Goal: Transaction & Acquisition: Download file/media

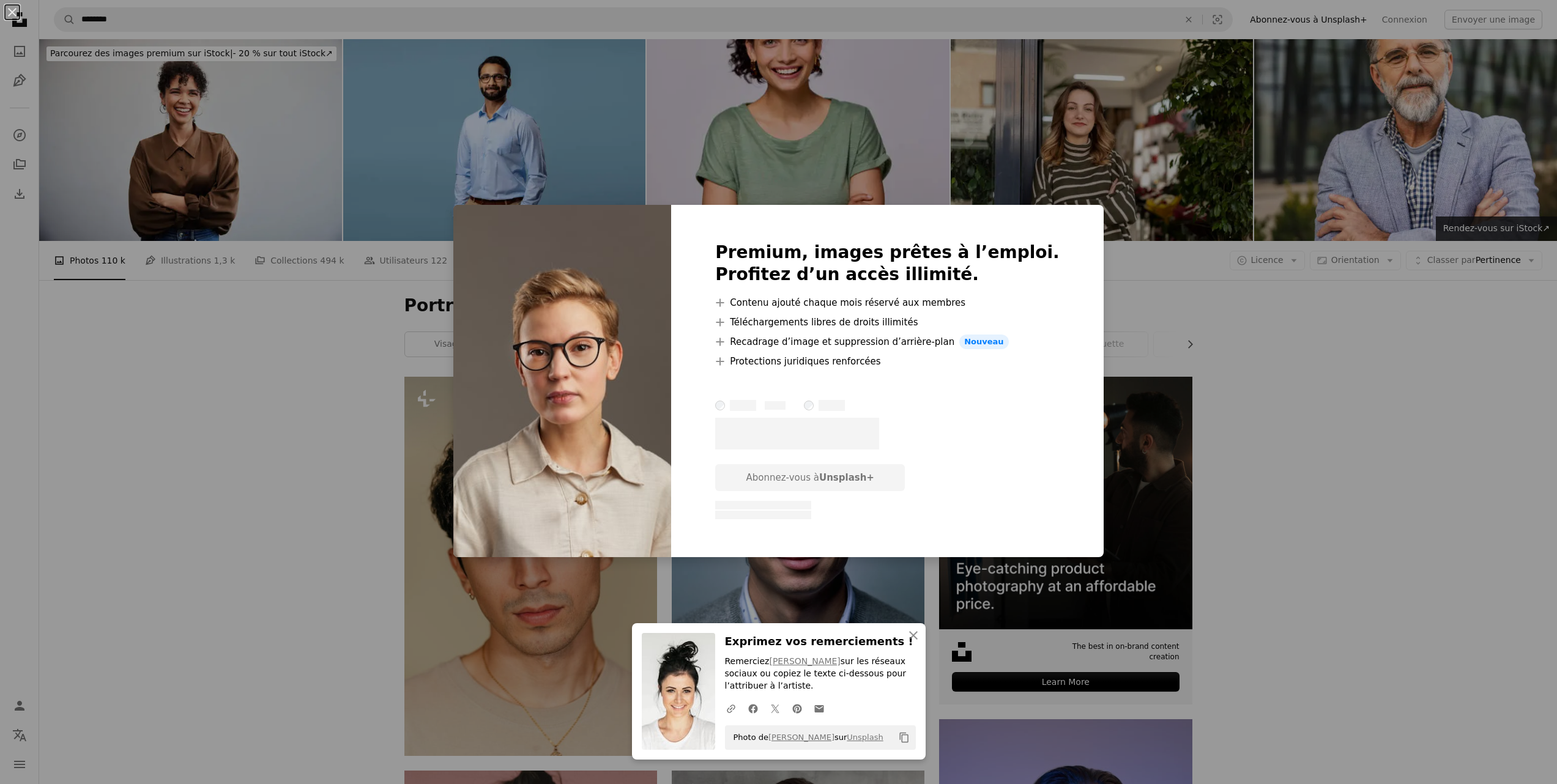
scroll to position [674, 0]
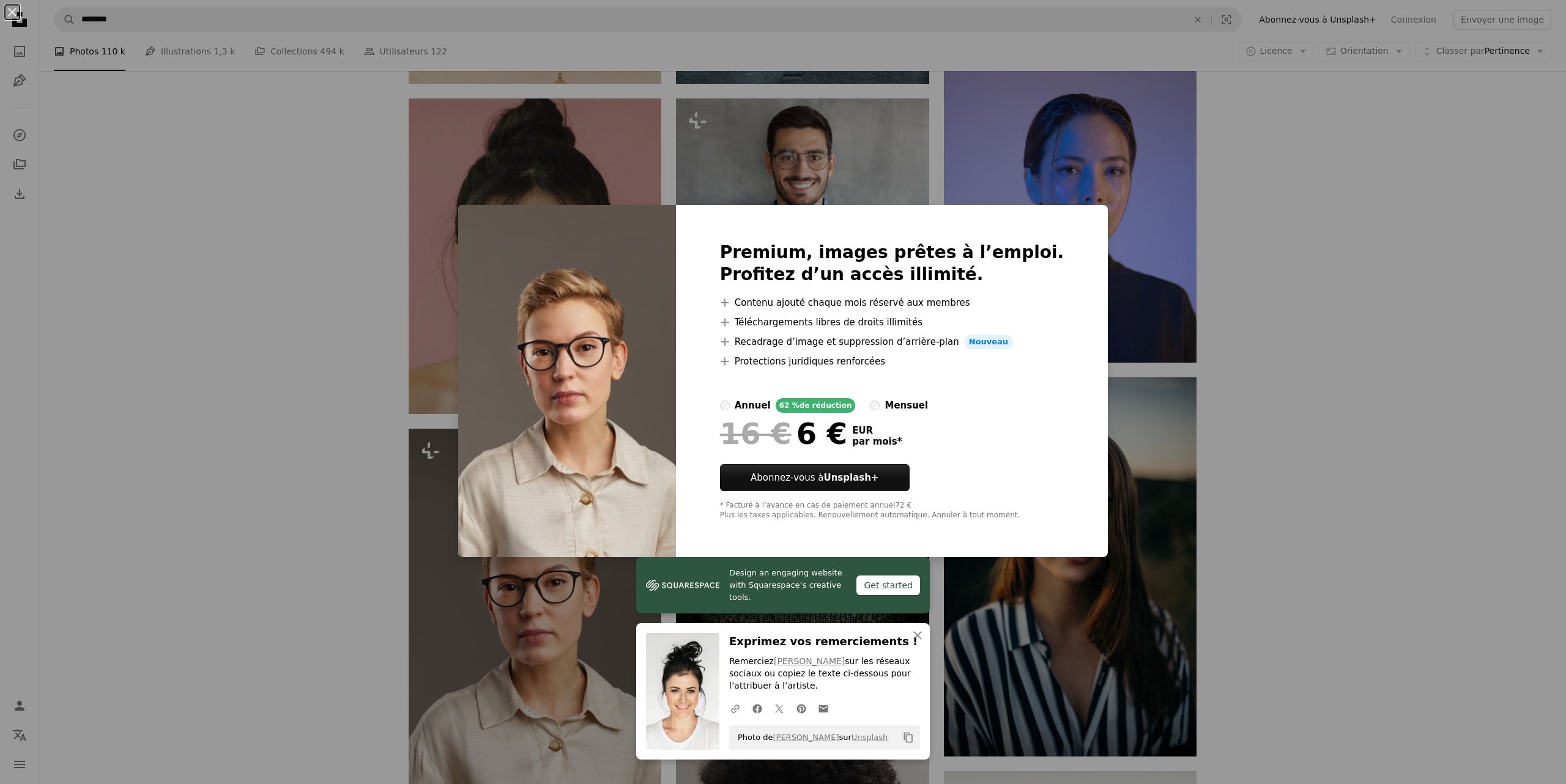
click at [1227, 508] on div "An X shape Design an engaging website with Squarespace’s creative tools. Get st…" at bounding box center [783, 392] width 1566 height 784
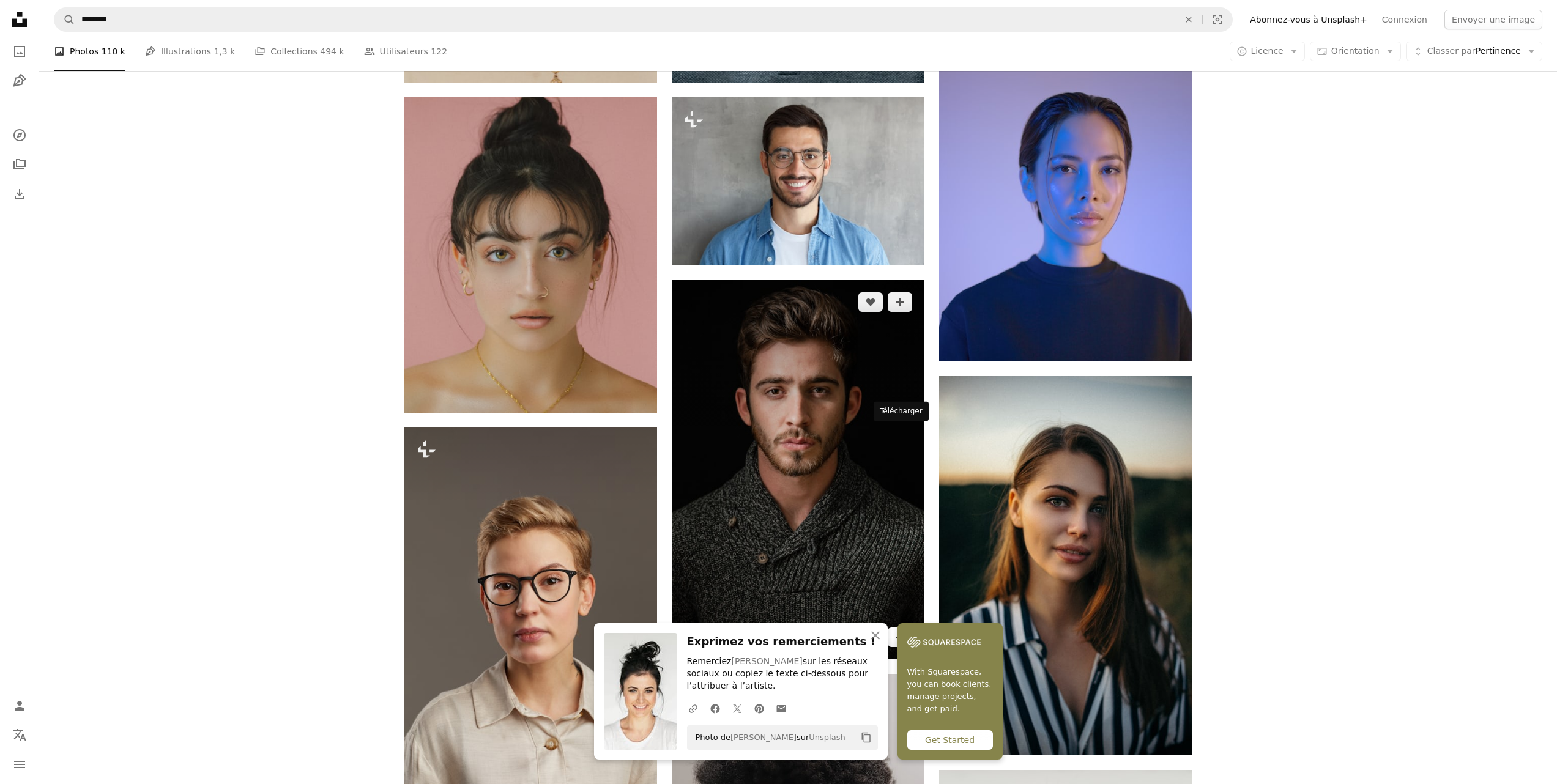
click at [898, 629] on icon "Arrow pointing down" at bounding box center [900, 637] width 10 height 15
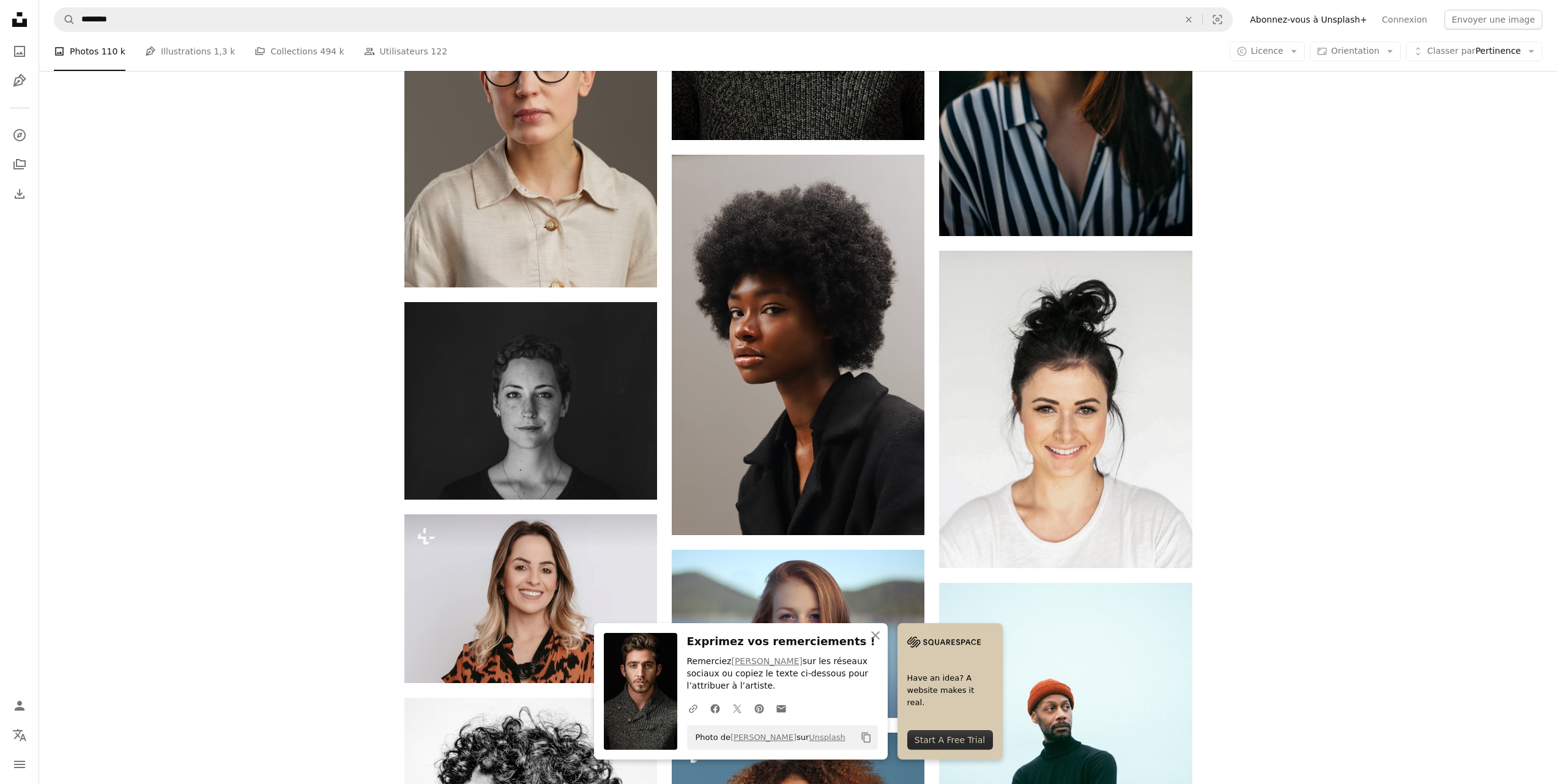
scroll to position [1216, 0]
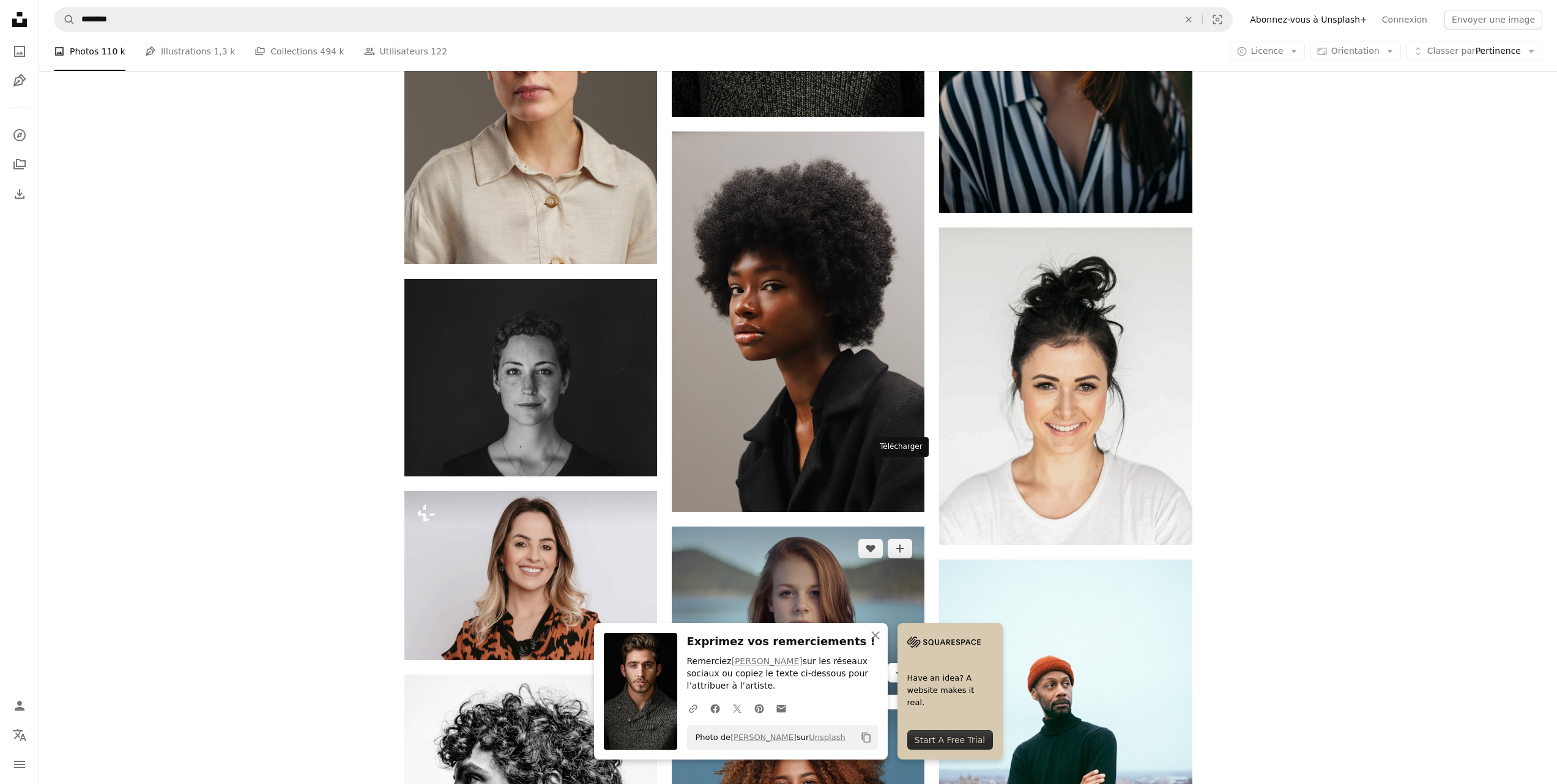
click at [900, 663] on link "Arrow pointing down" at bounding box center [900, 672] width 24 height 19
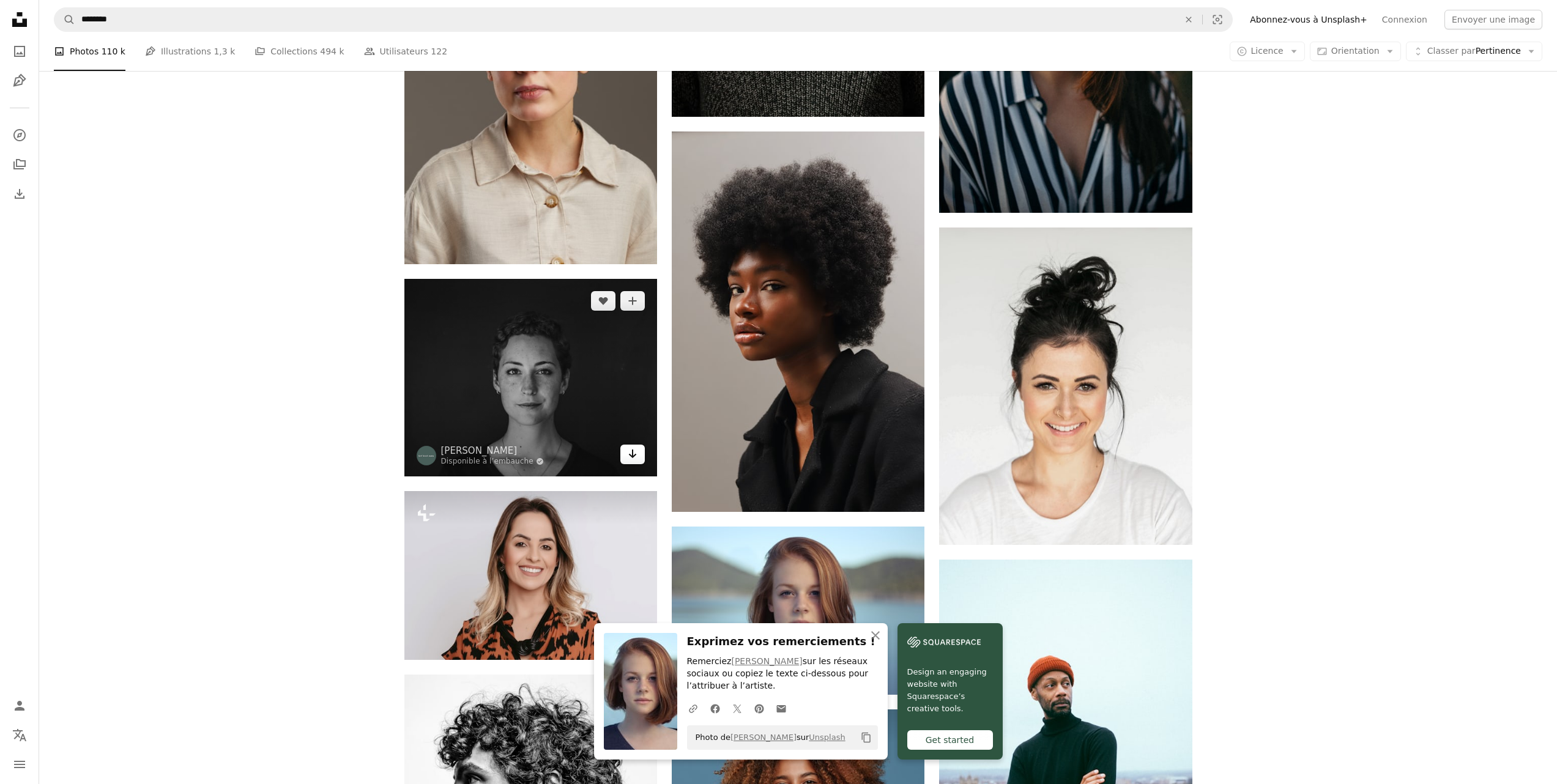
click at [633, 447] on icon "Arrow pointing down" at bounding box center [633, 454] width 10 height 15
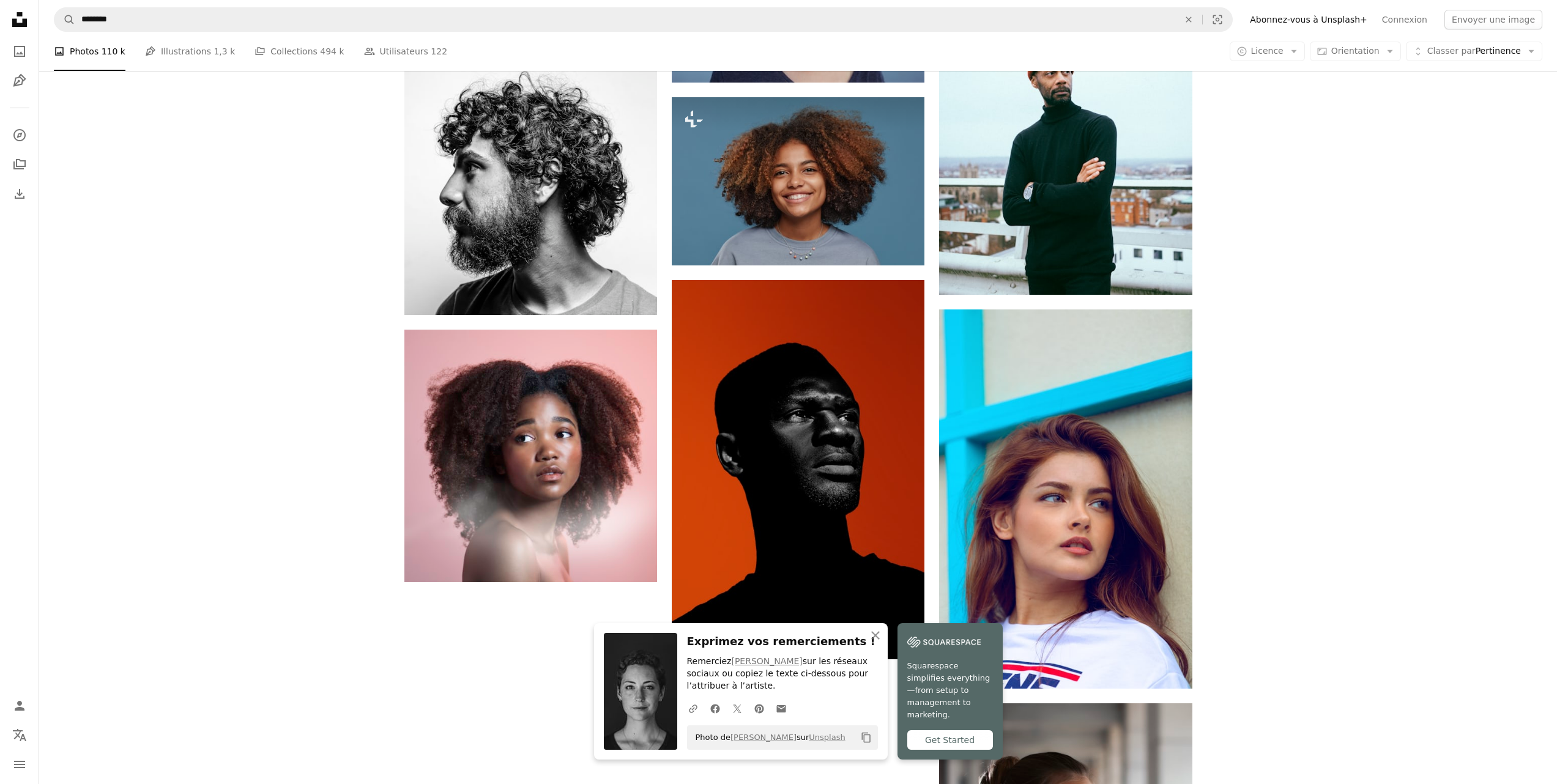
scroll to position [1876, 0]
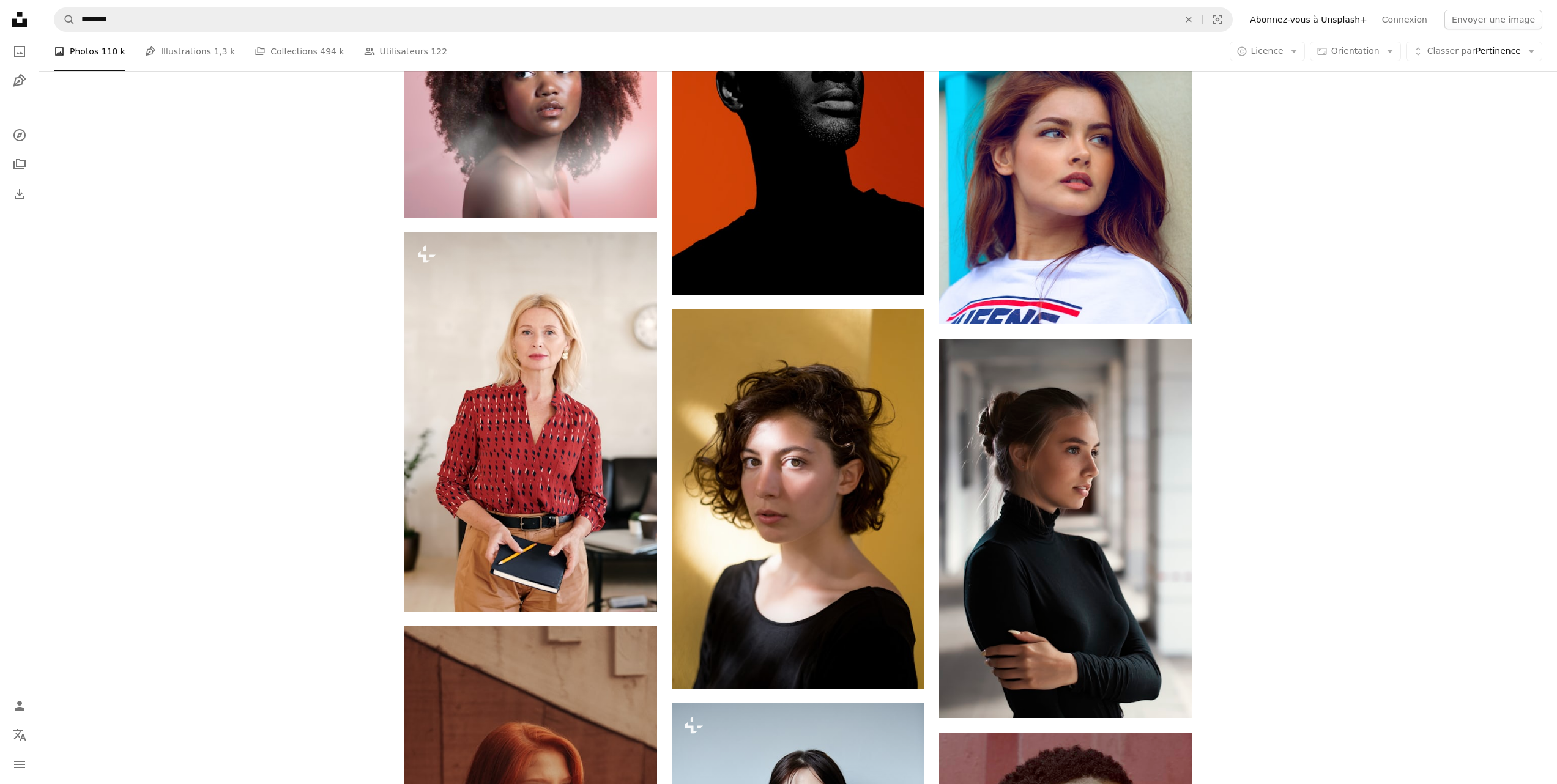
scroll to position [2160, 0]
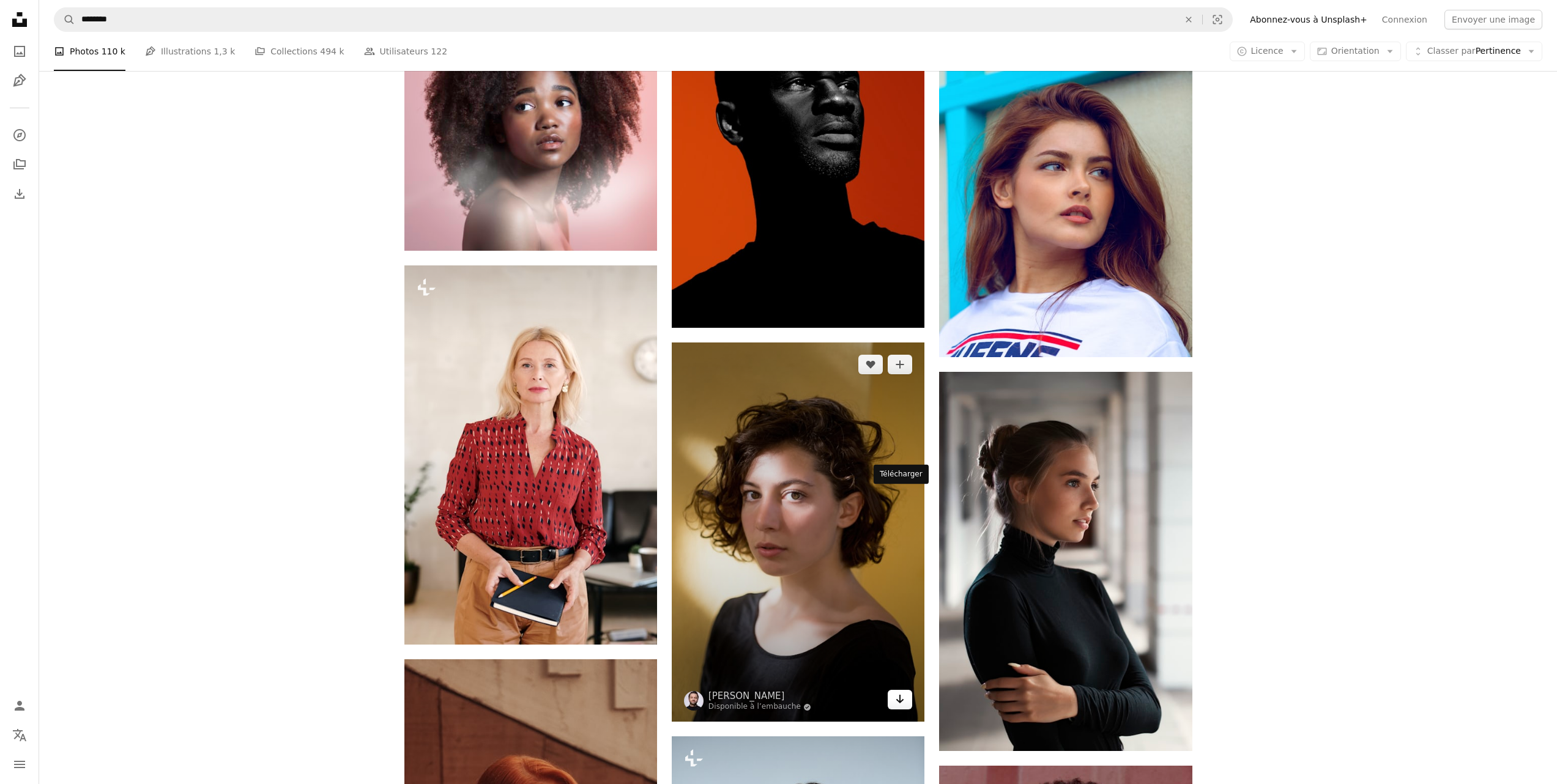
click at [901, 692] on icon "Arrow pointing down" at bounding box center [900, 699] width 10 height 15
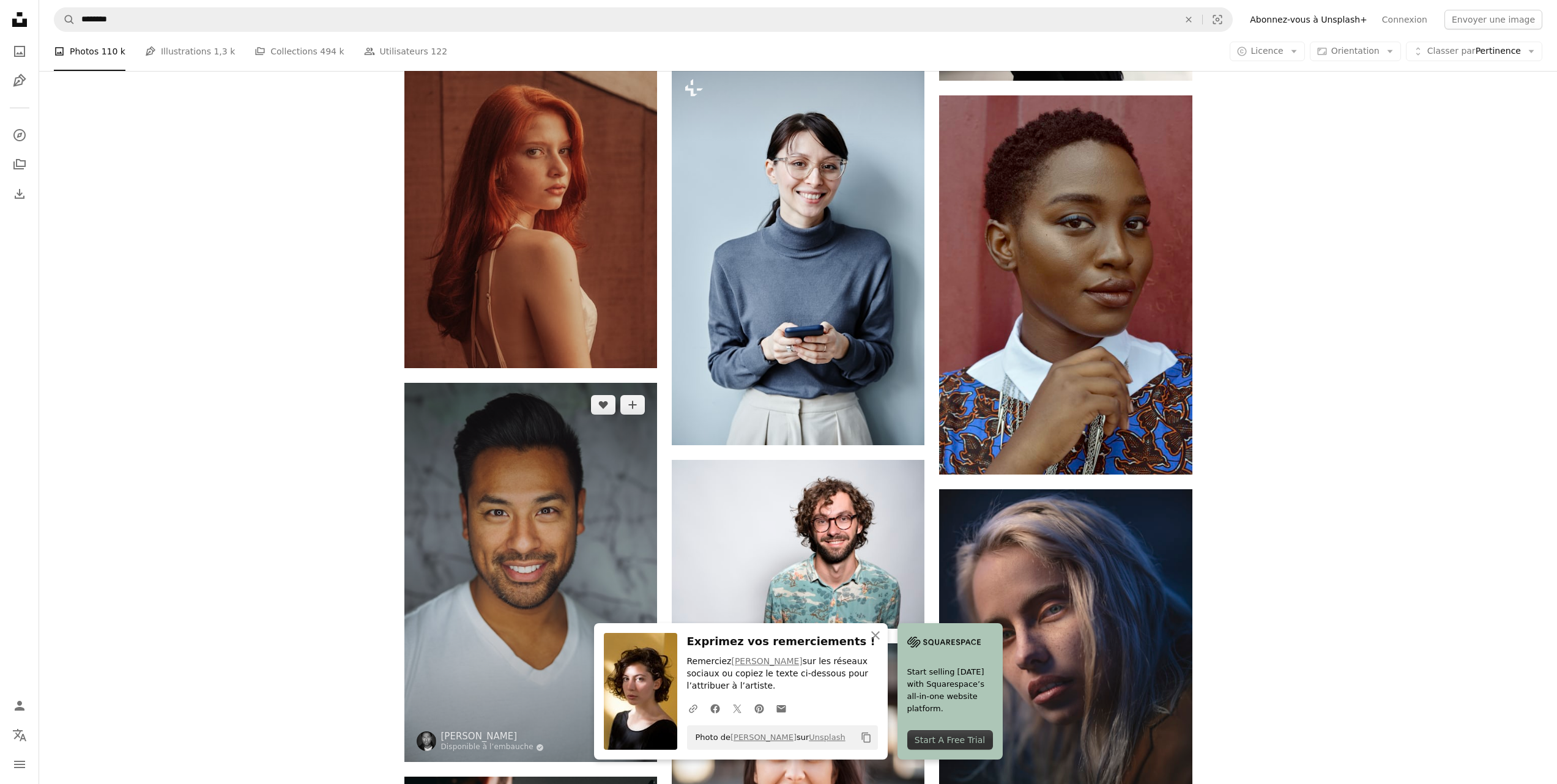
scroll to position [2831, 0]
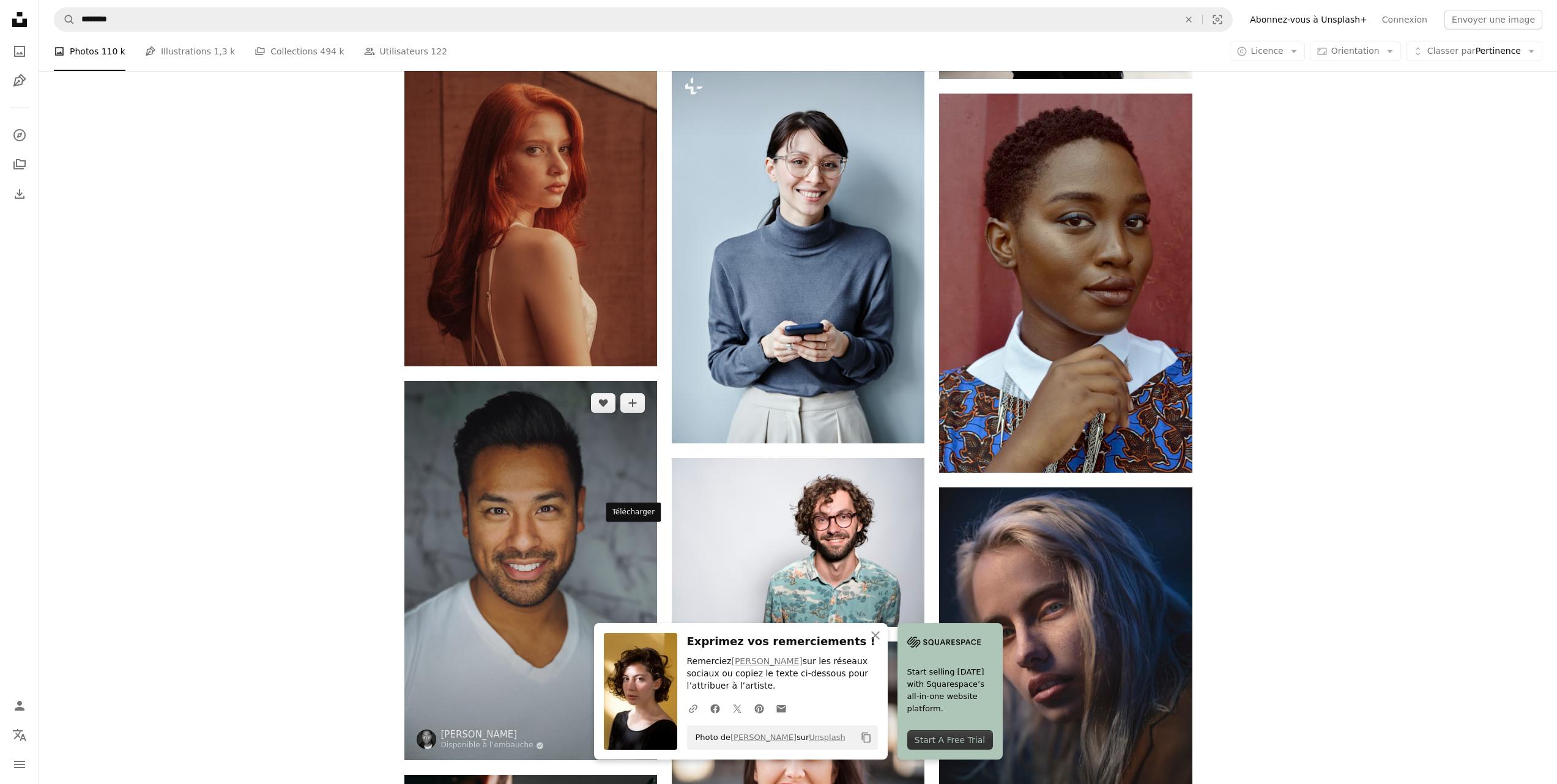
click at [629, 733] on icon "Télécharger" at bounding box center [633, 737] width 8 height 8
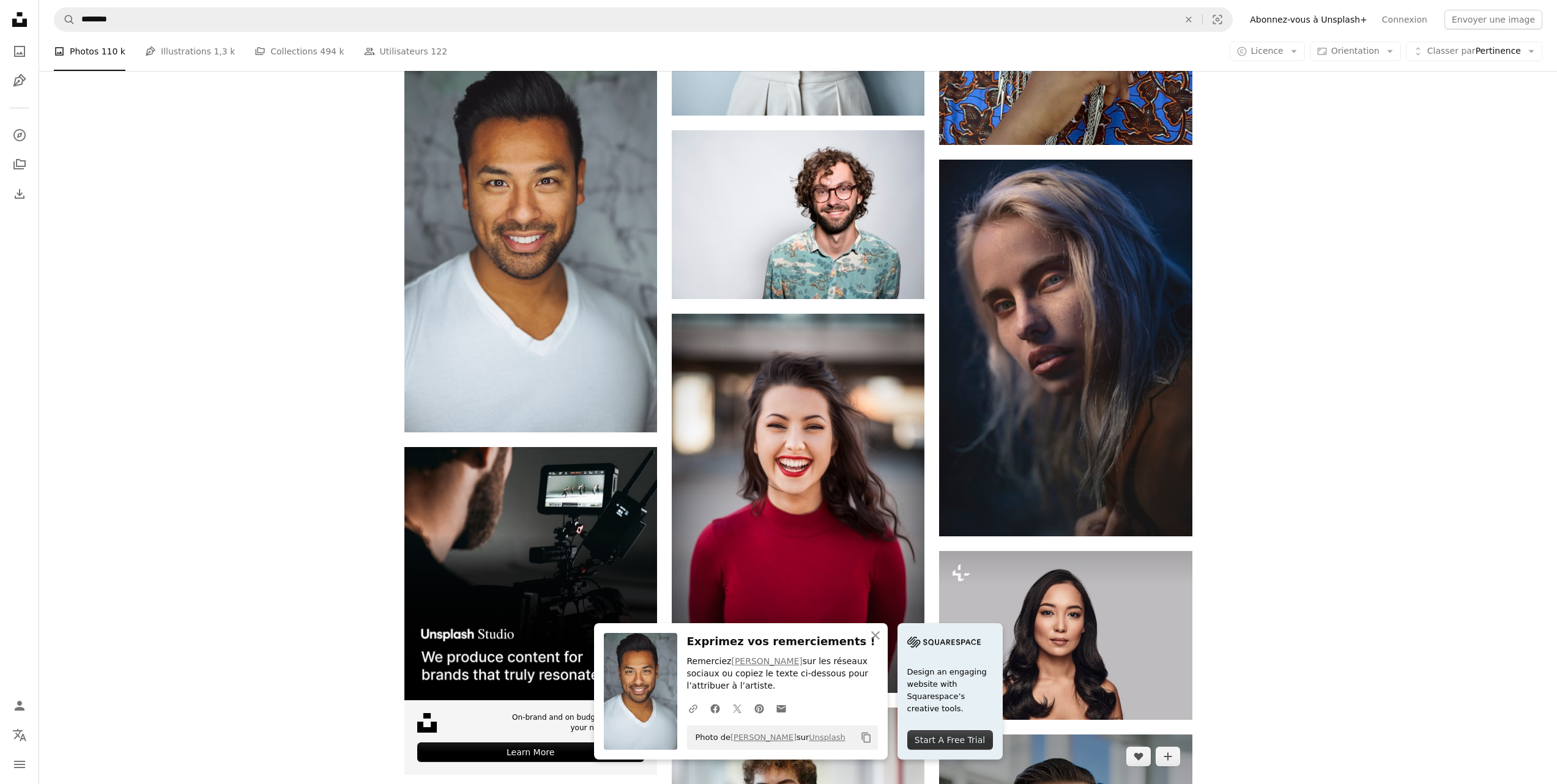
scroll to position [3180, 0]
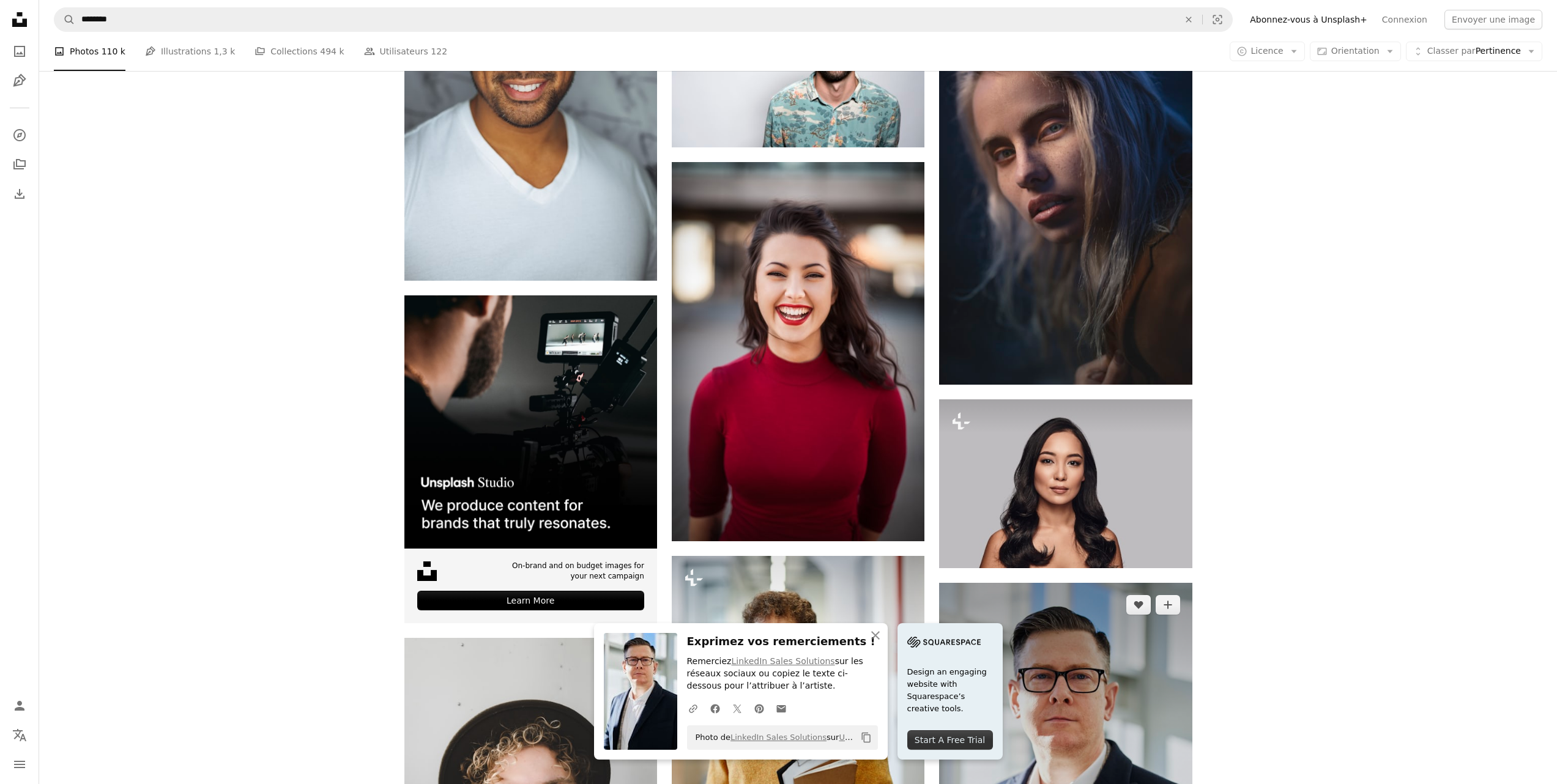
scroll to position [3437, 0]
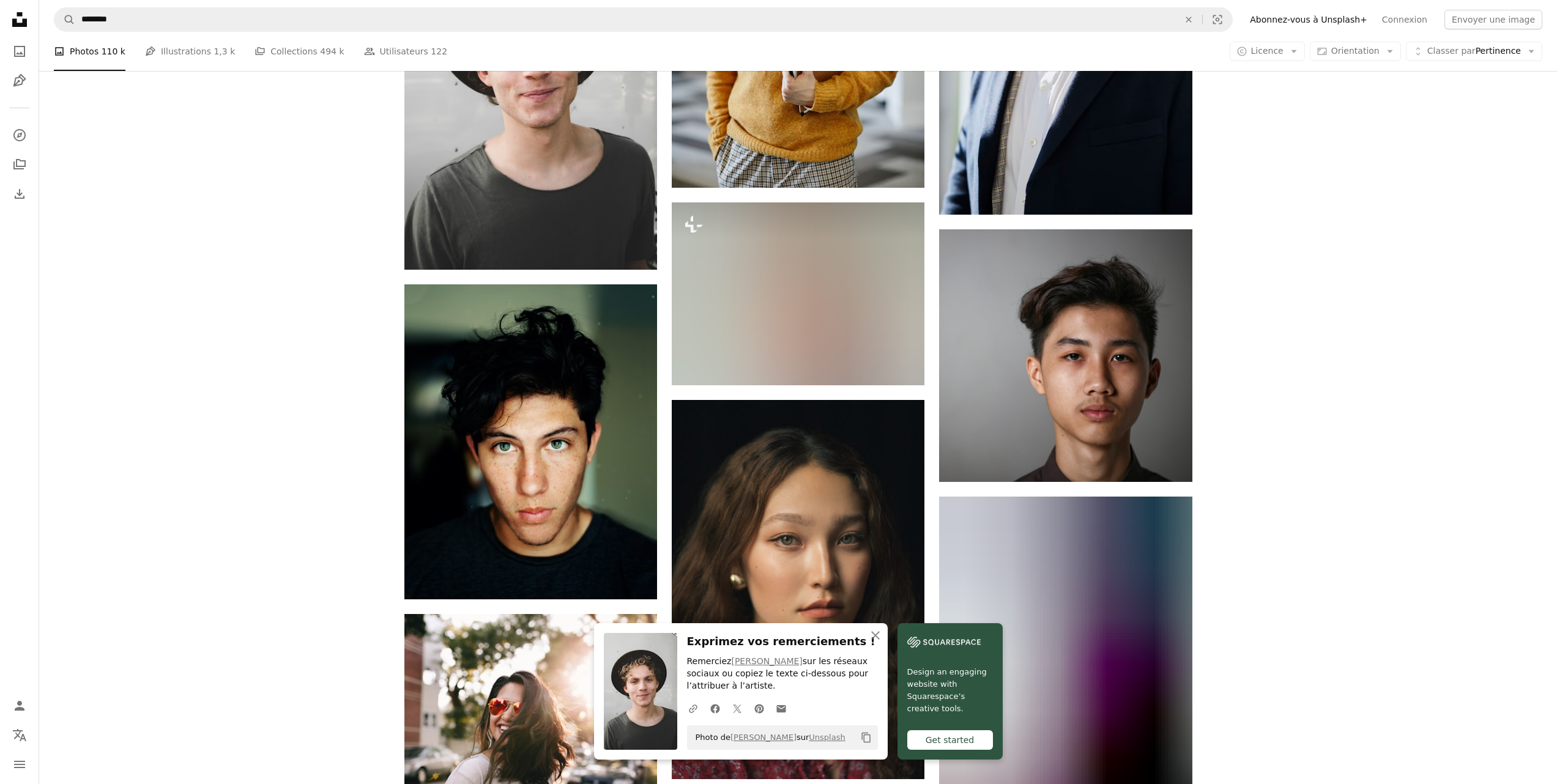
scroll to position [4095, 0]
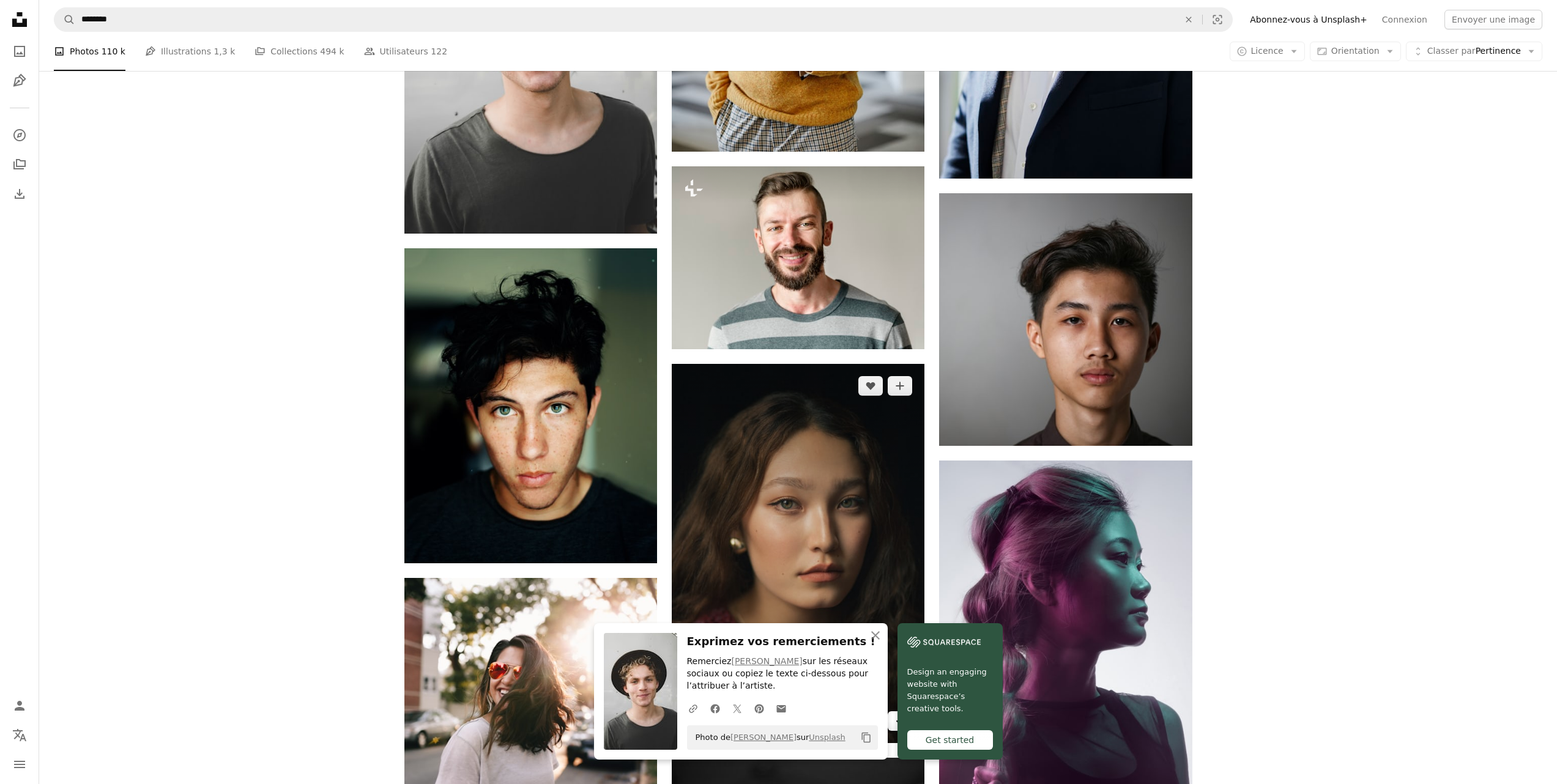
click at [902, 713] on icon "Arrow pointing down" at bounding box center [900, 720] width 10 height 15
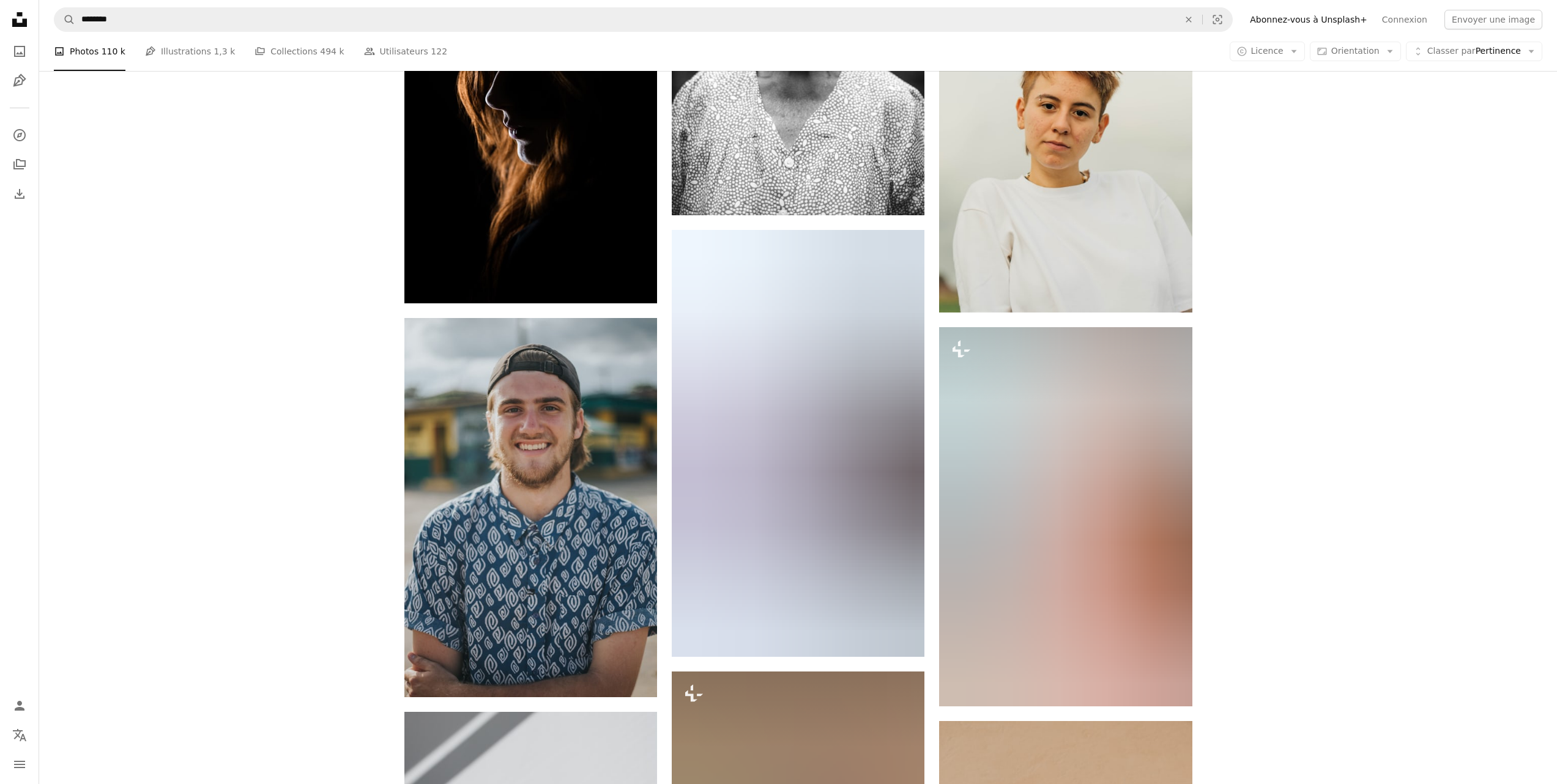
scroll to position [5059, 0]
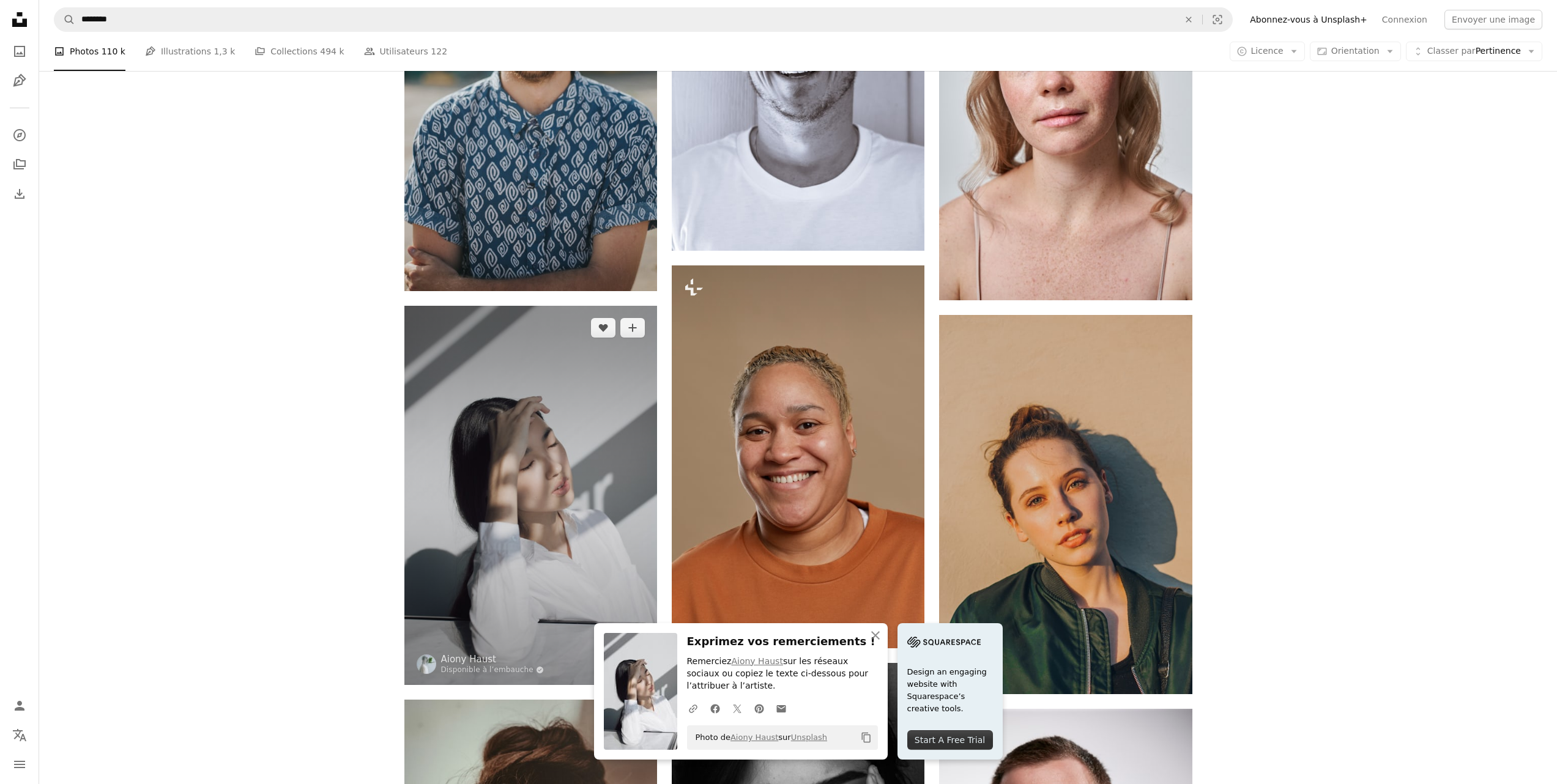
scroll to position [5539, 0]
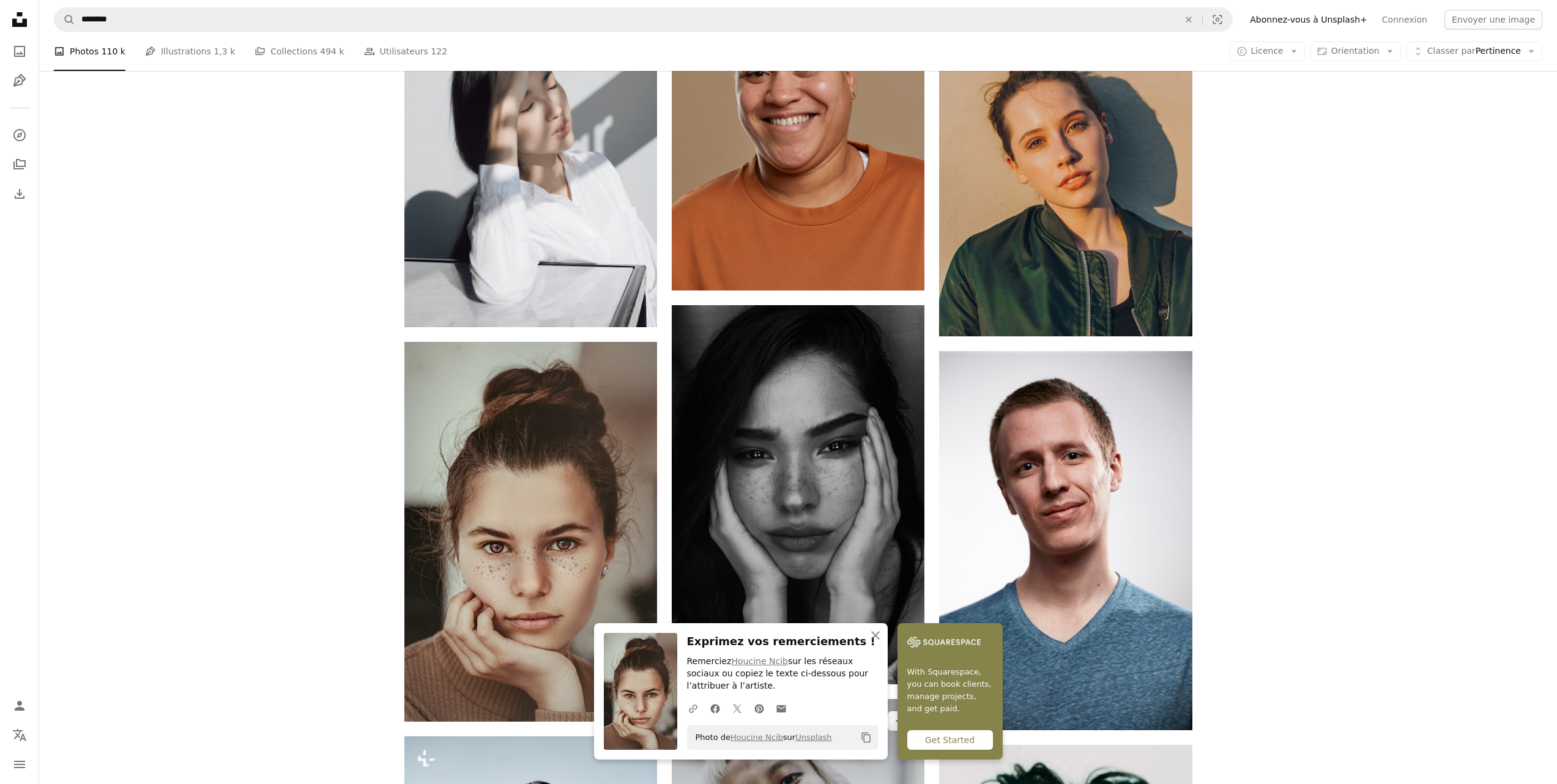
scroll to position [5803, 0]
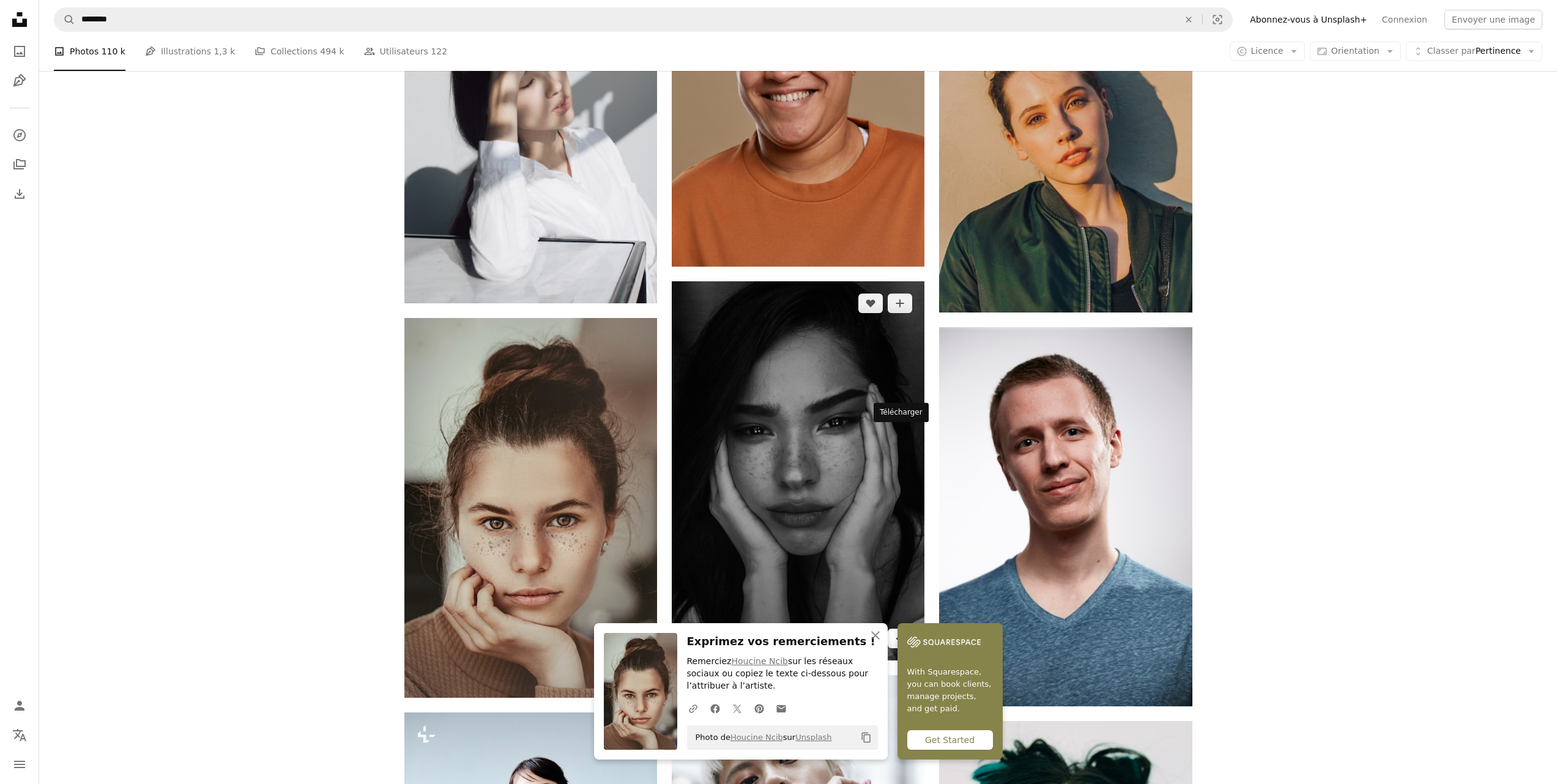
click at [903, 633] on icon "Télécharger" at bounding box center [901, 638] width 8 height 8
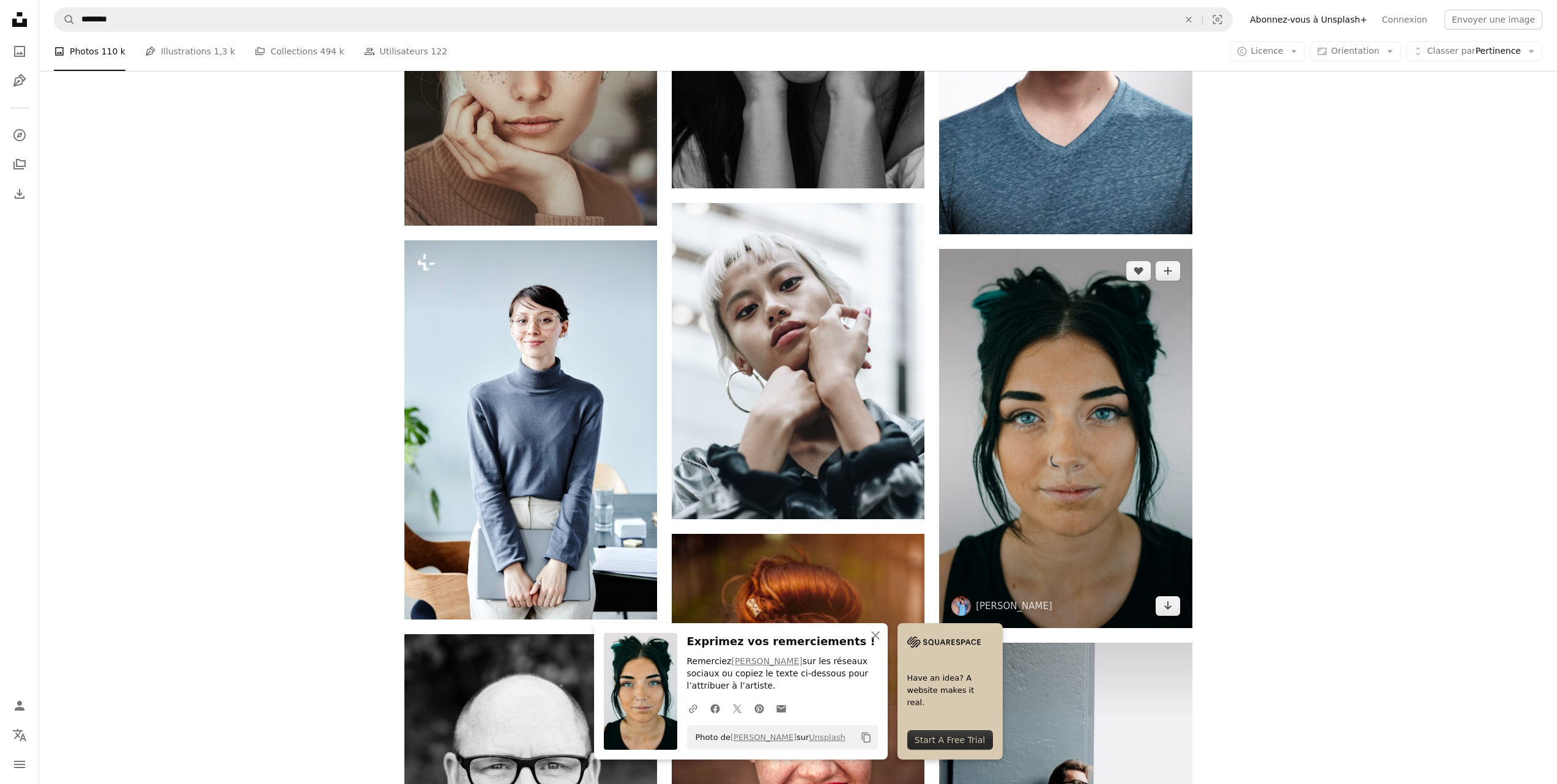
scroll to position [6367, 0]
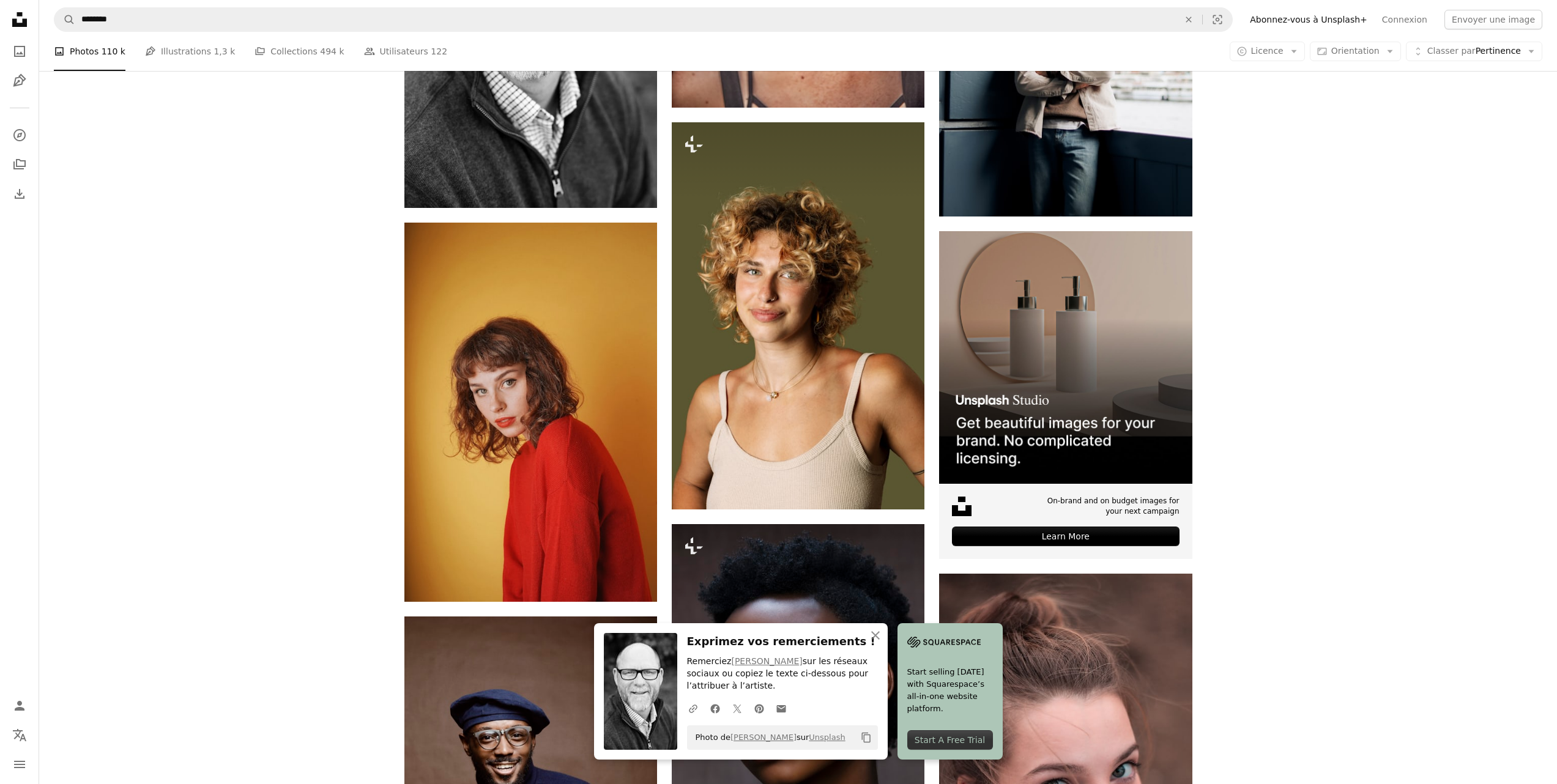
scroll to position [7082, 0]
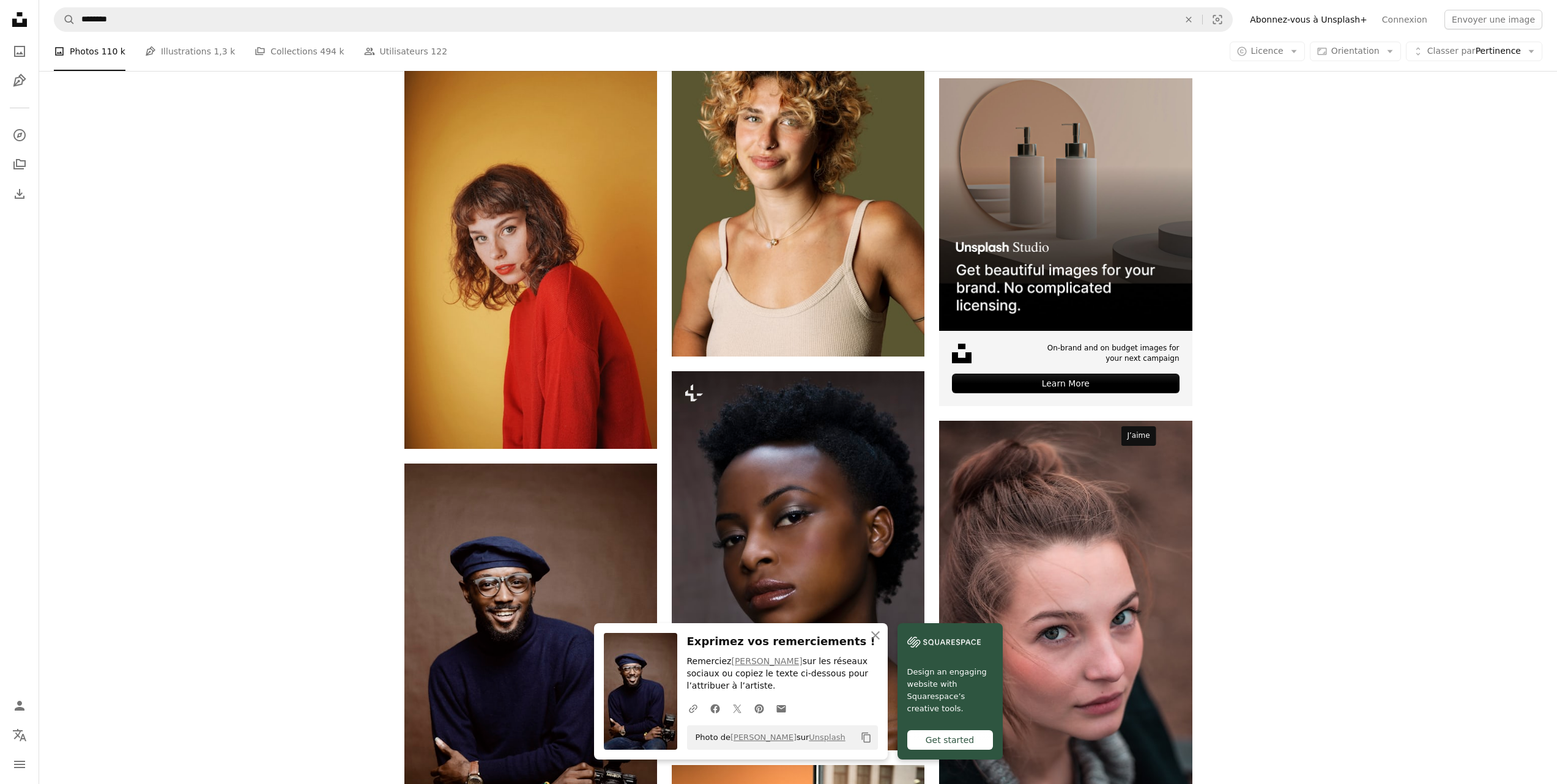
scroll to position [7247, 0]
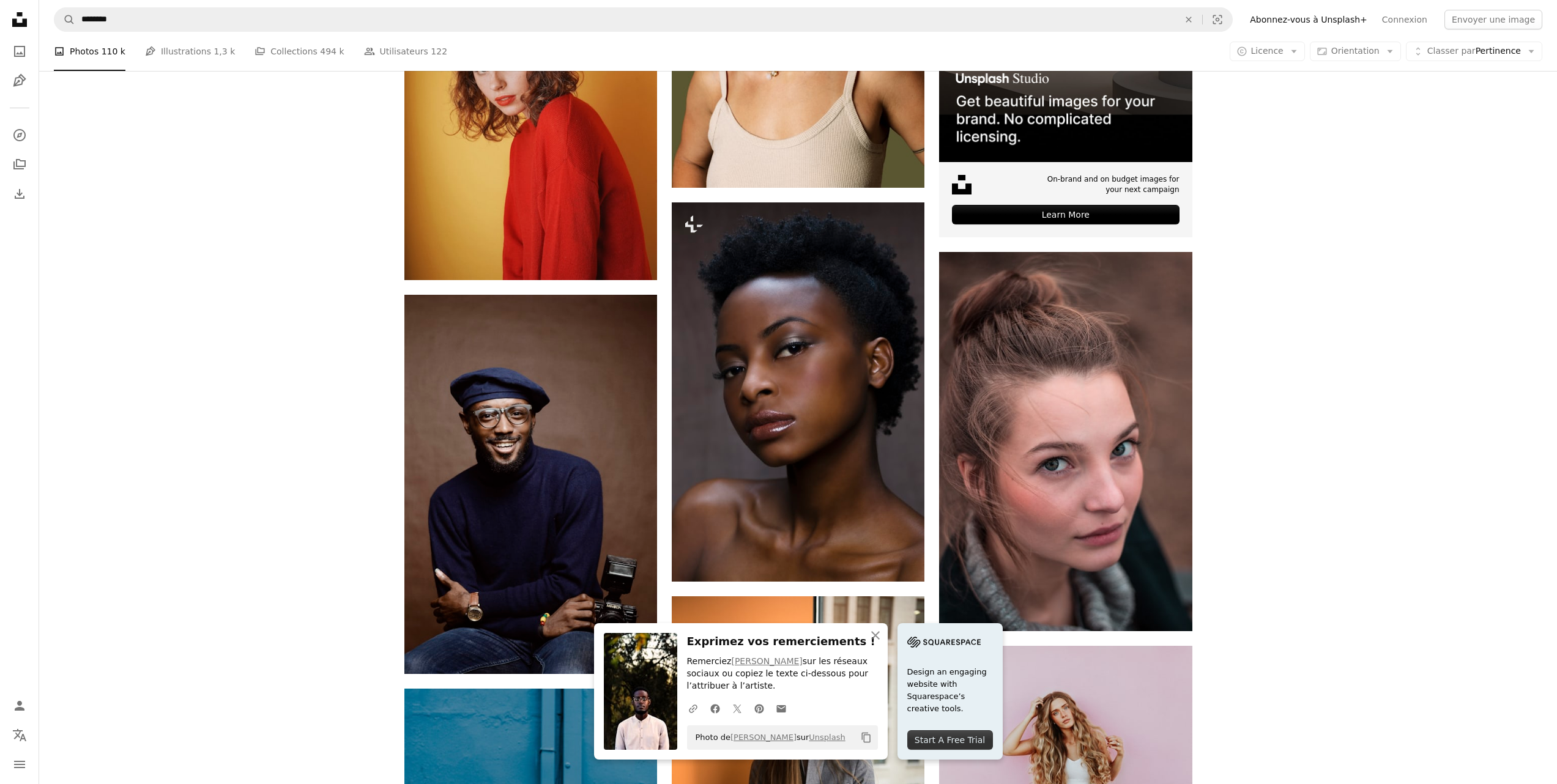
scroll to position [7576, 0]
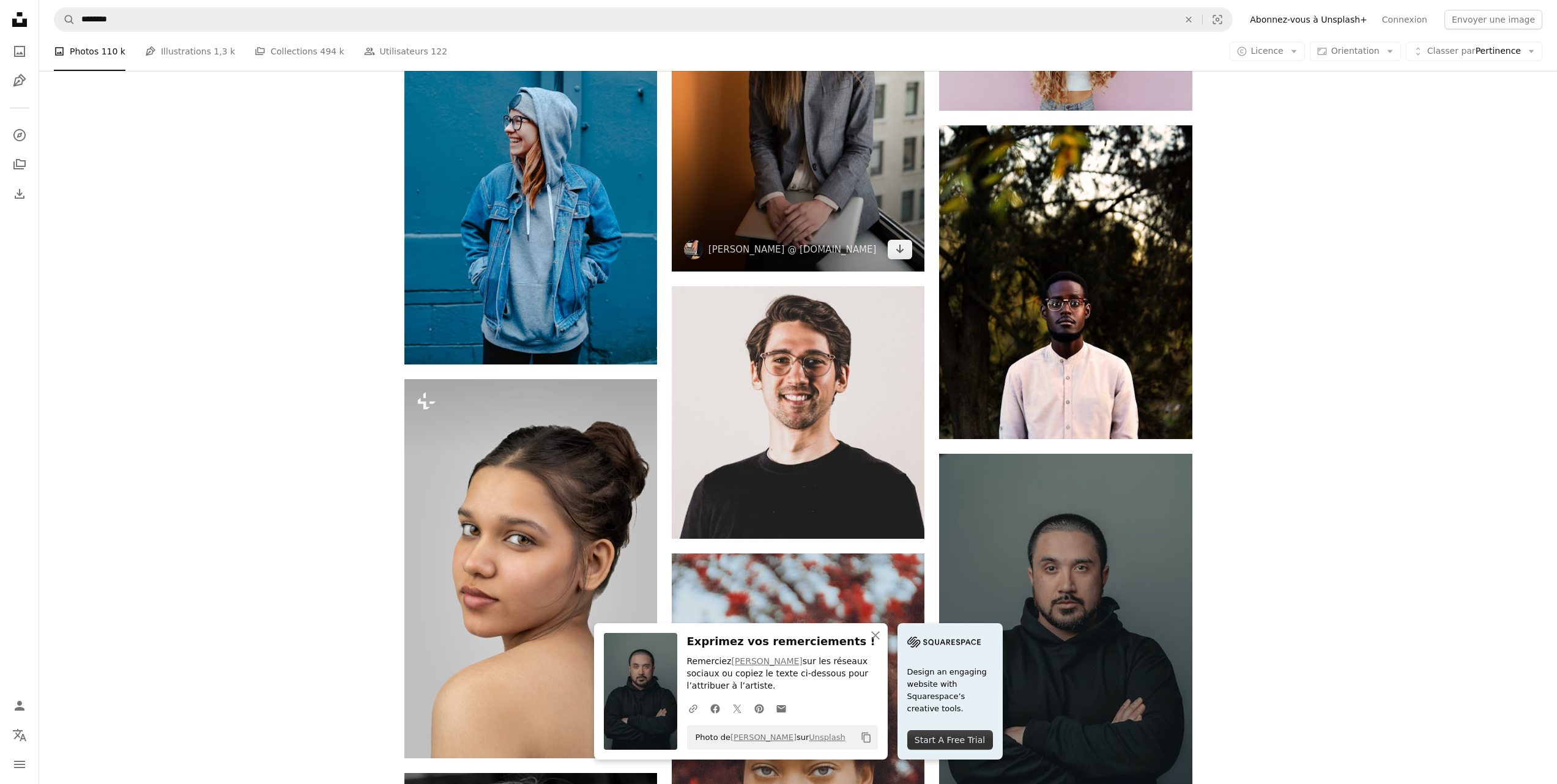
scroll to position [8074, 0]
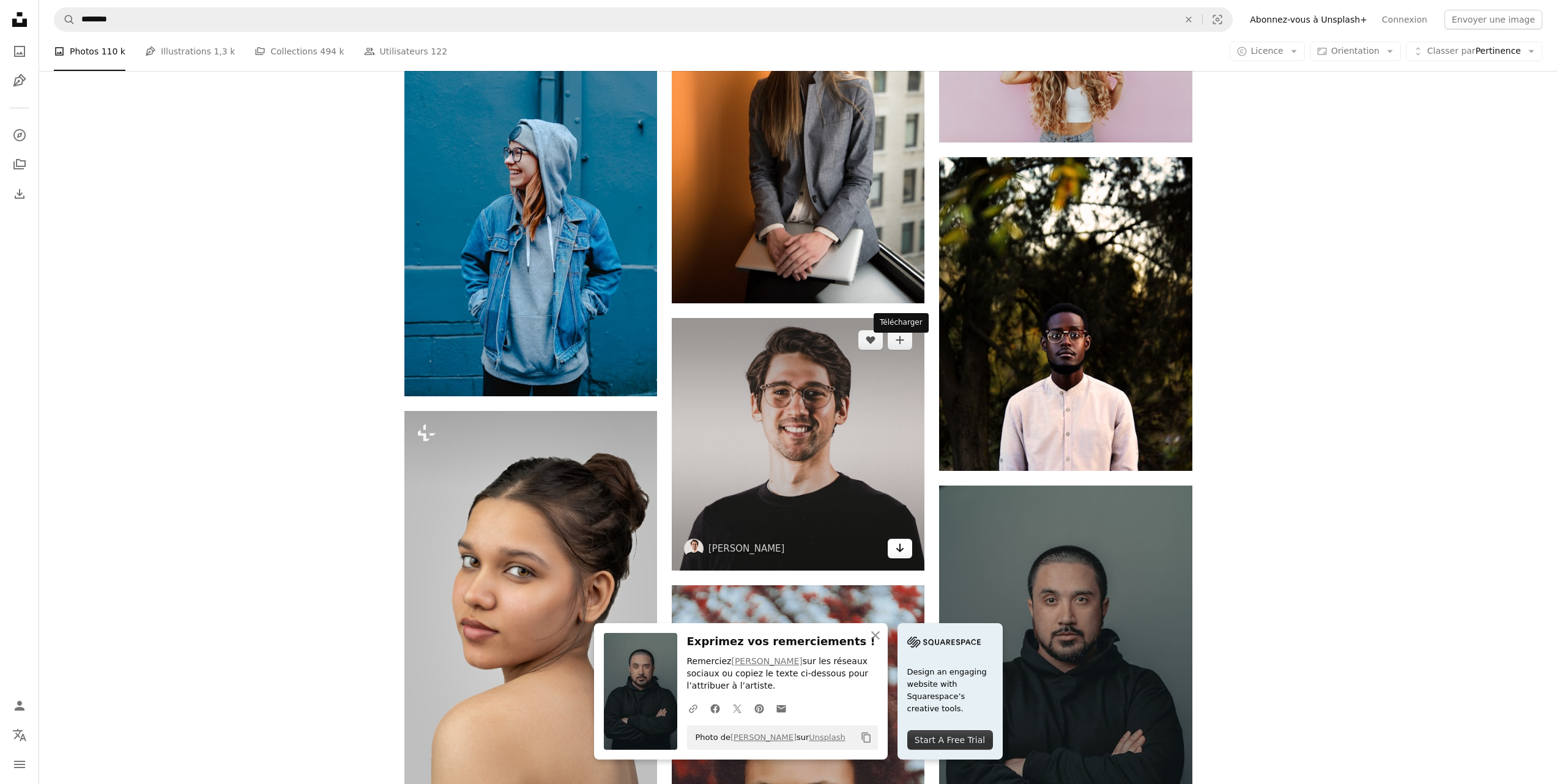
click at [902, 541] on icon "Arrow pointing down" at bounding box center [900, 548] width 10 height 15
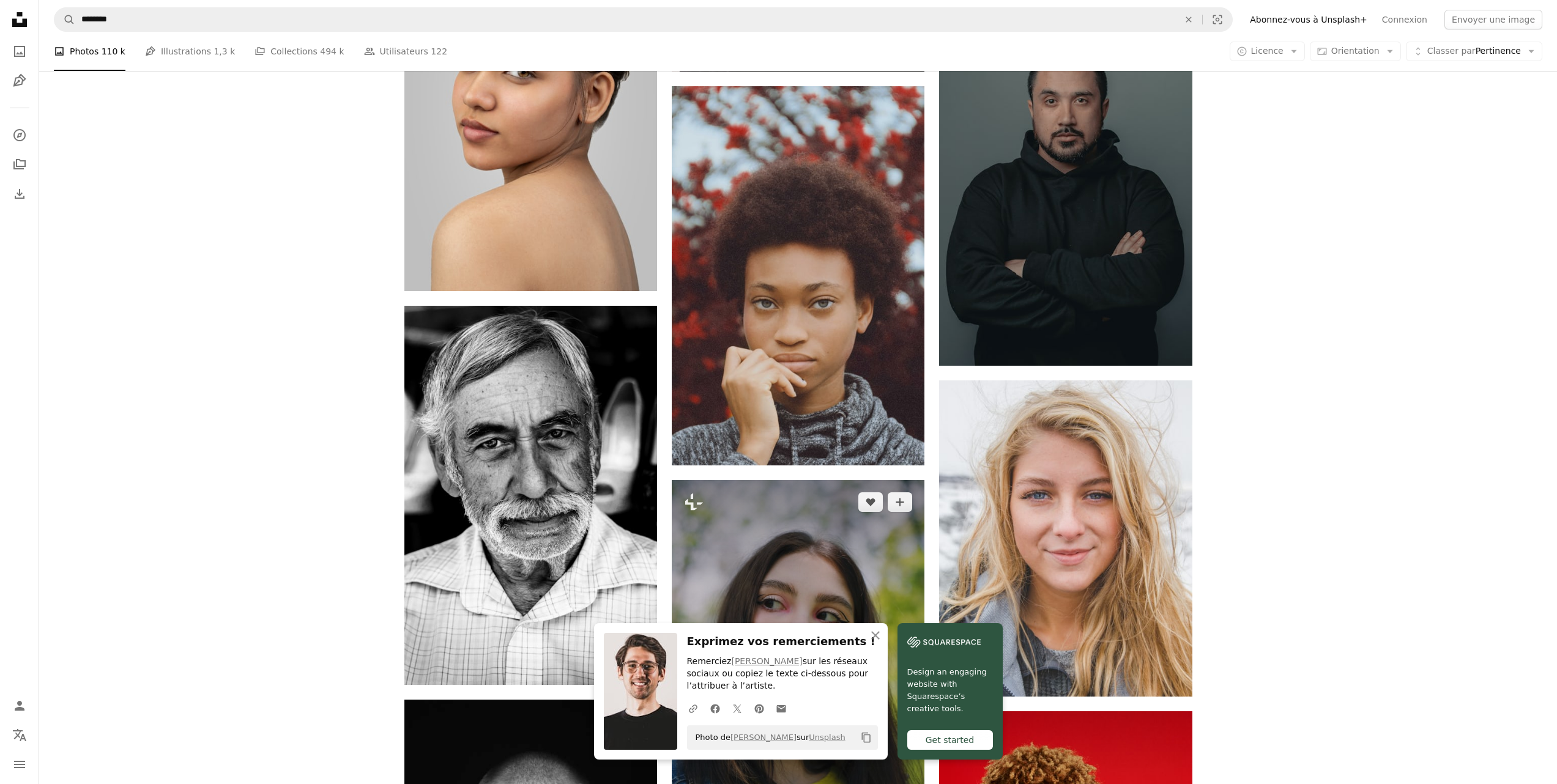
scroll to position [8621, 0]
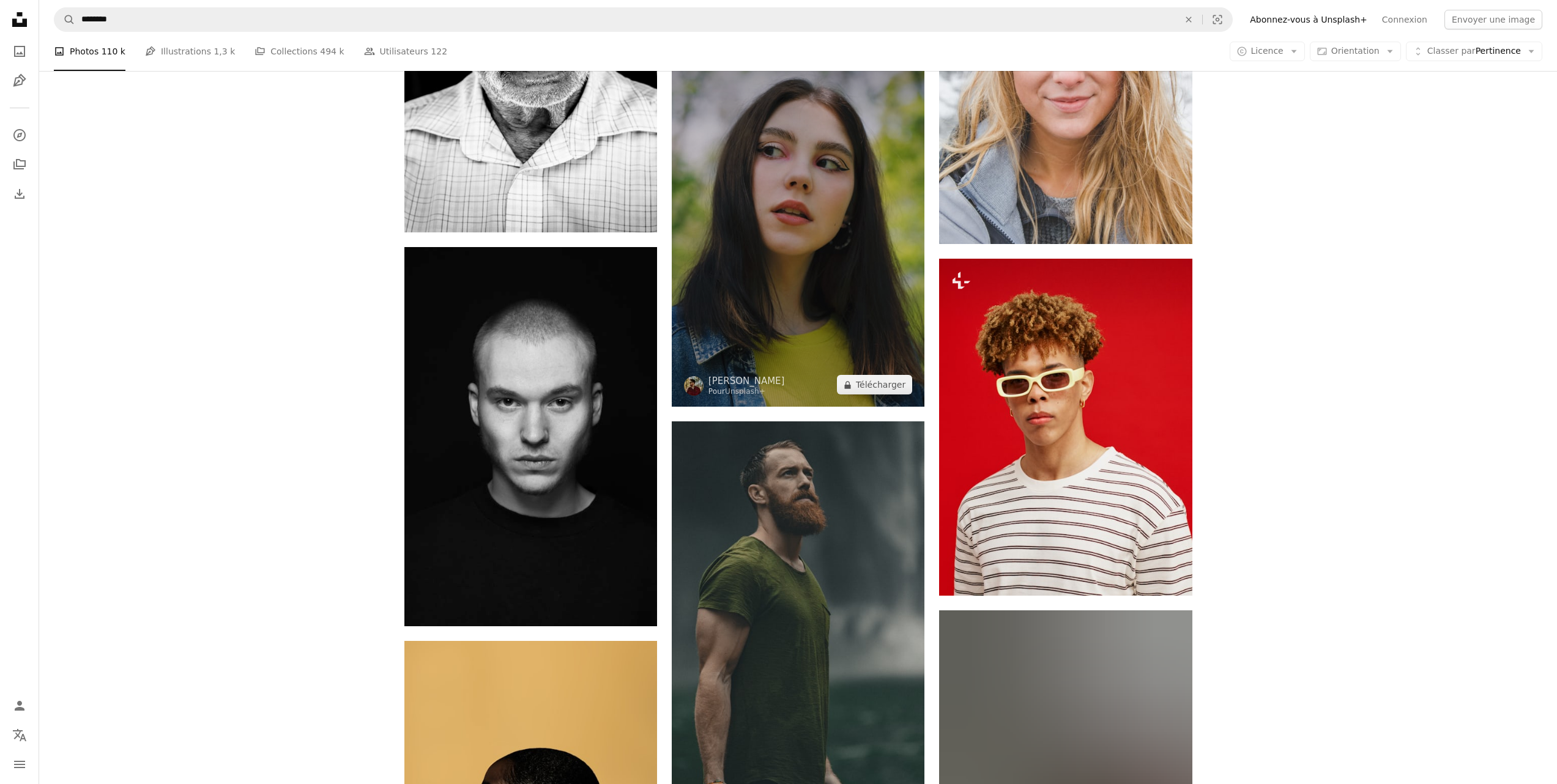
scroll to position [9038, 0]
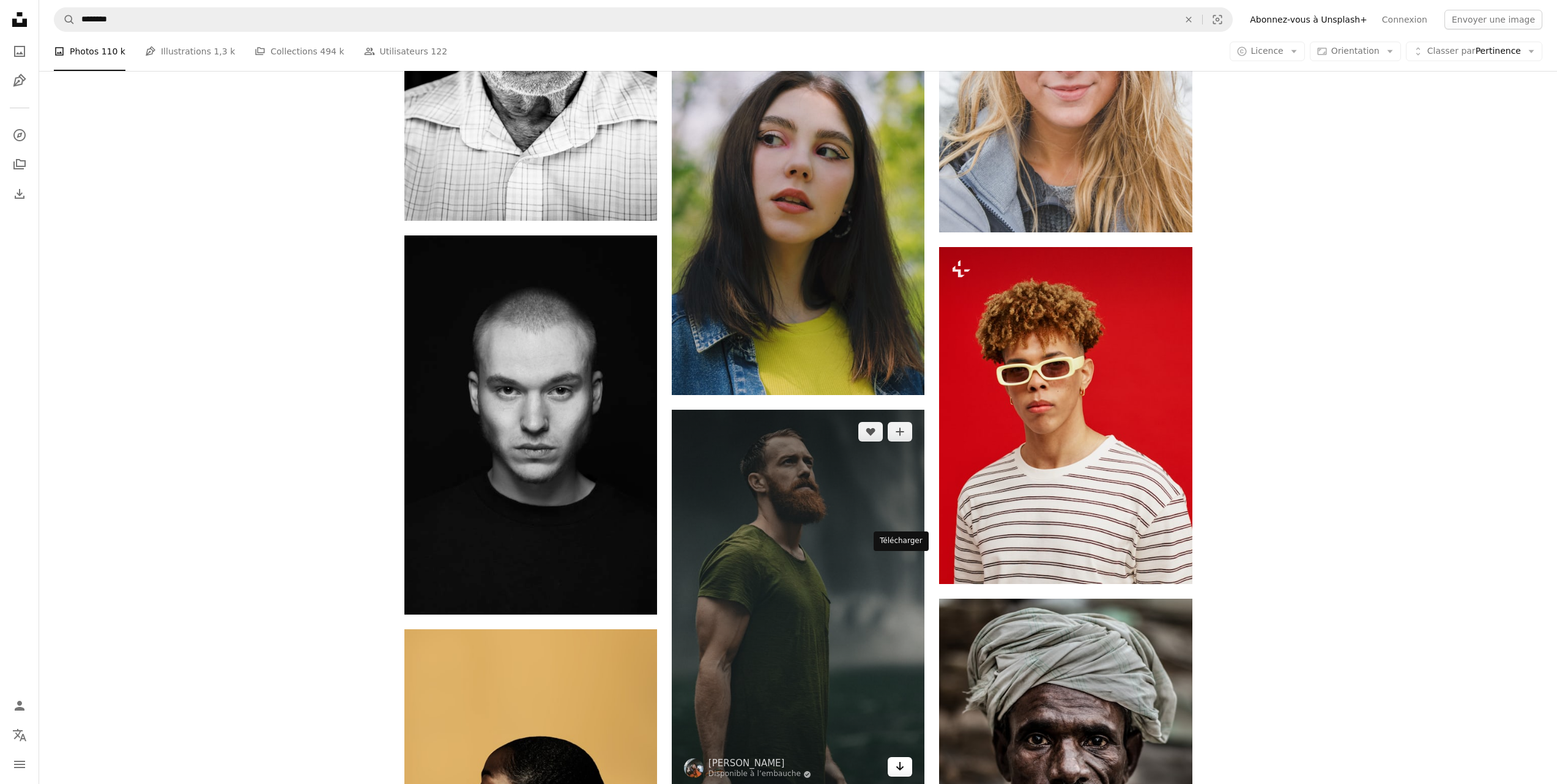
click at [898, 759] on icon "Arrow pointing down" at bounding box center [900, 766] width 10 height 15
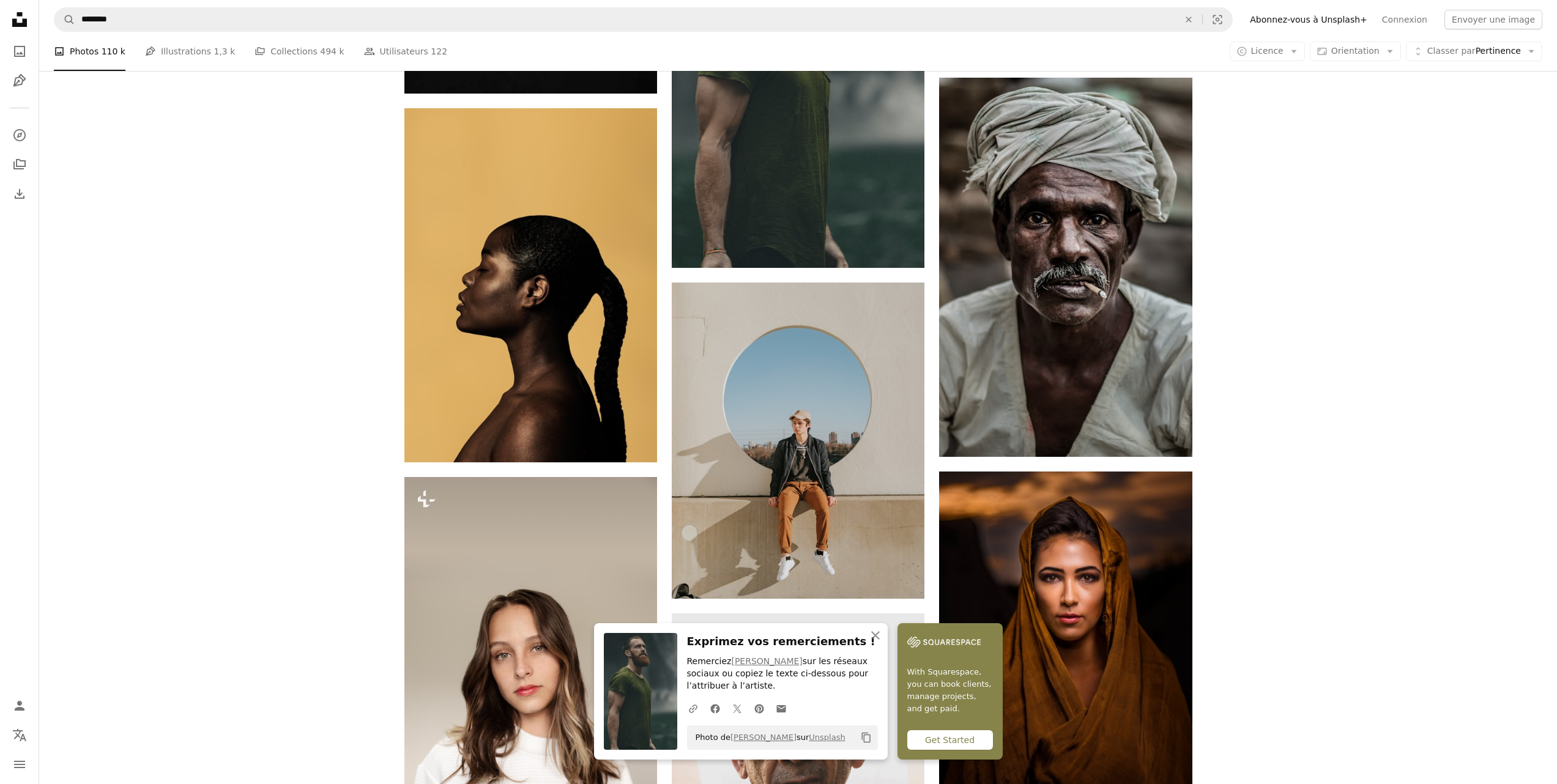
scroll to position [9713, 0]
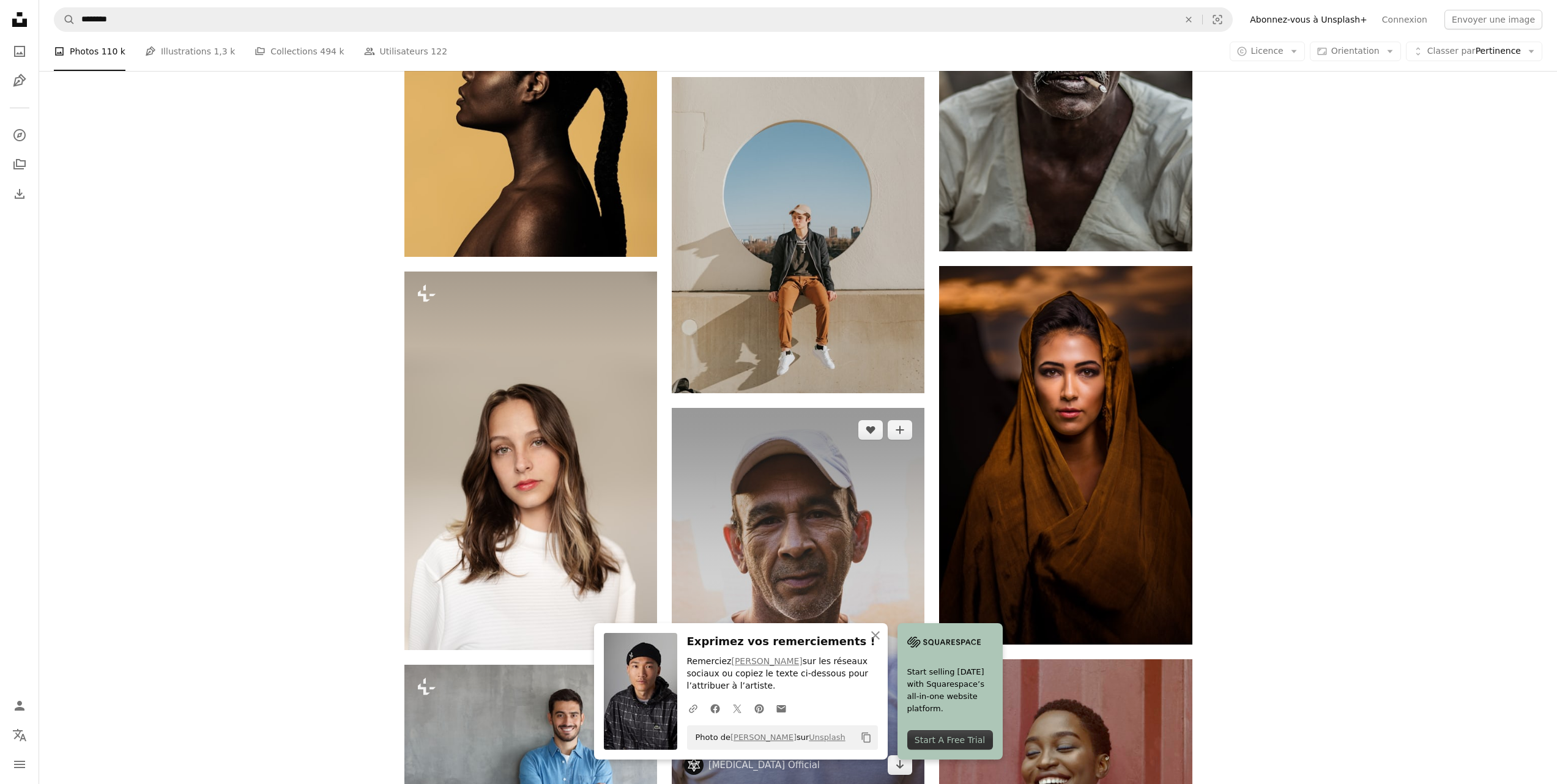
scroll to position [9791, 0]
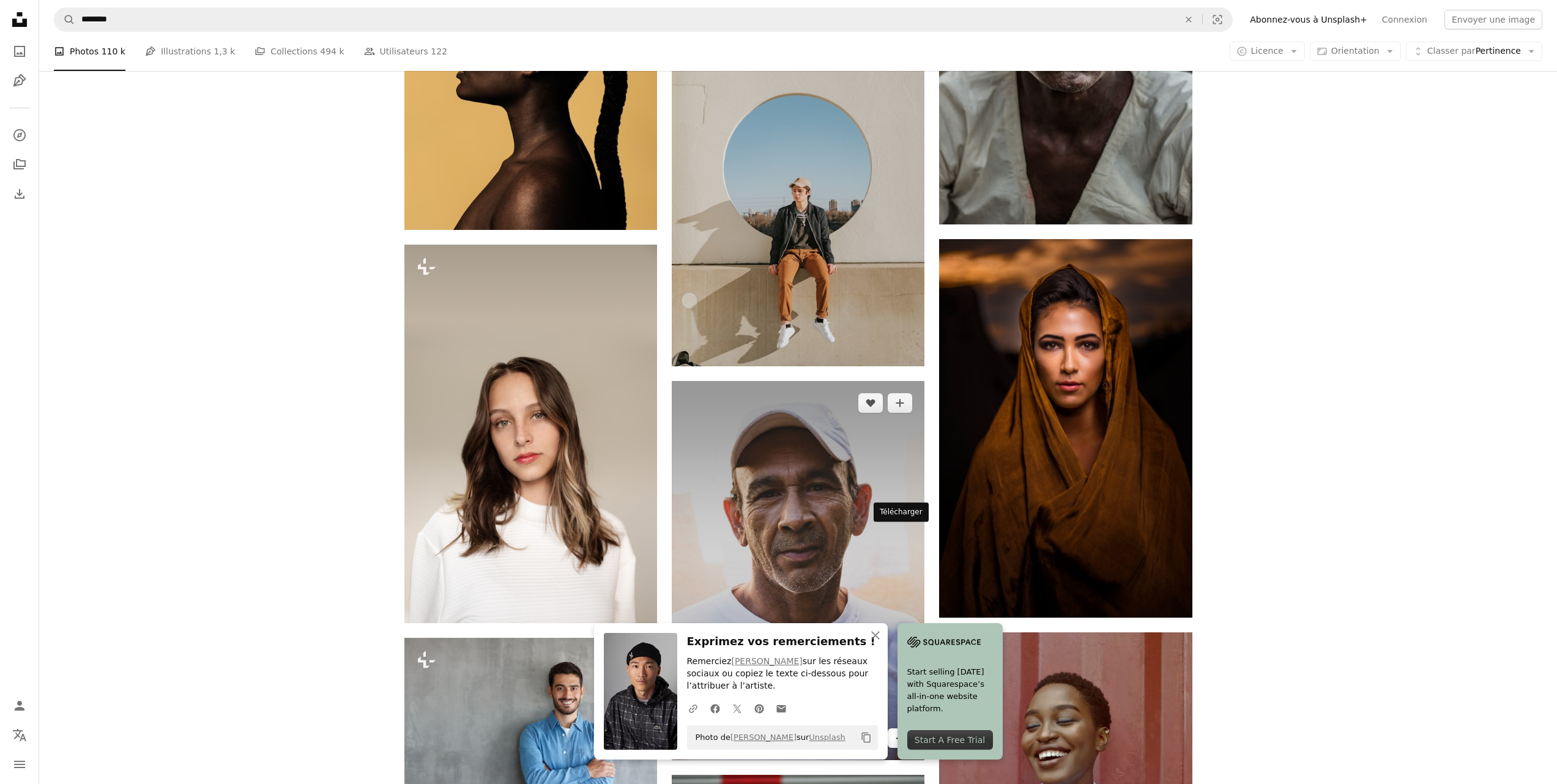
click at [897, 730] on icon "Arrow pointing down" at bounding box center [900, 738] width 10 height 15
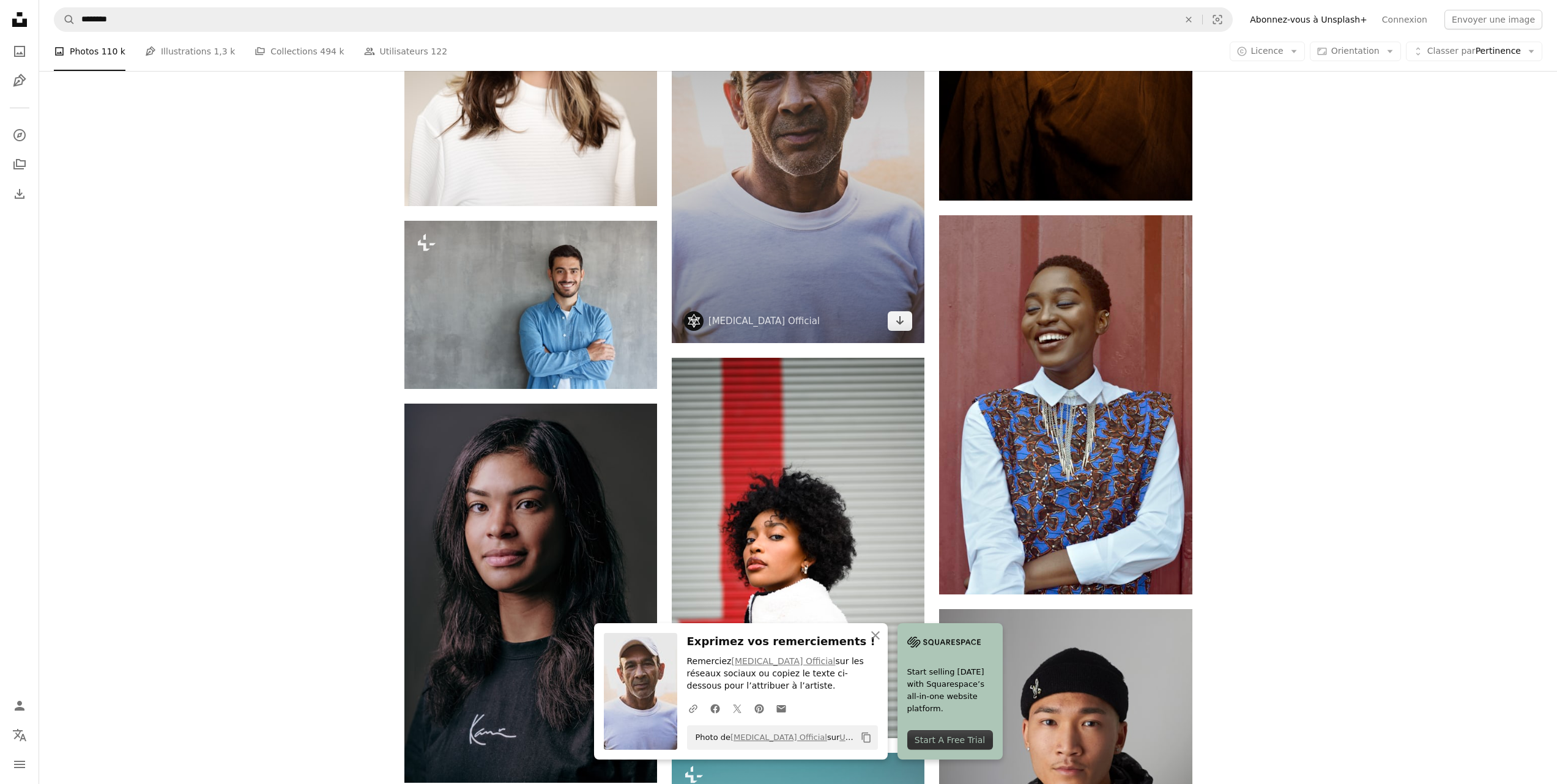
scroll to position [10277, 0]
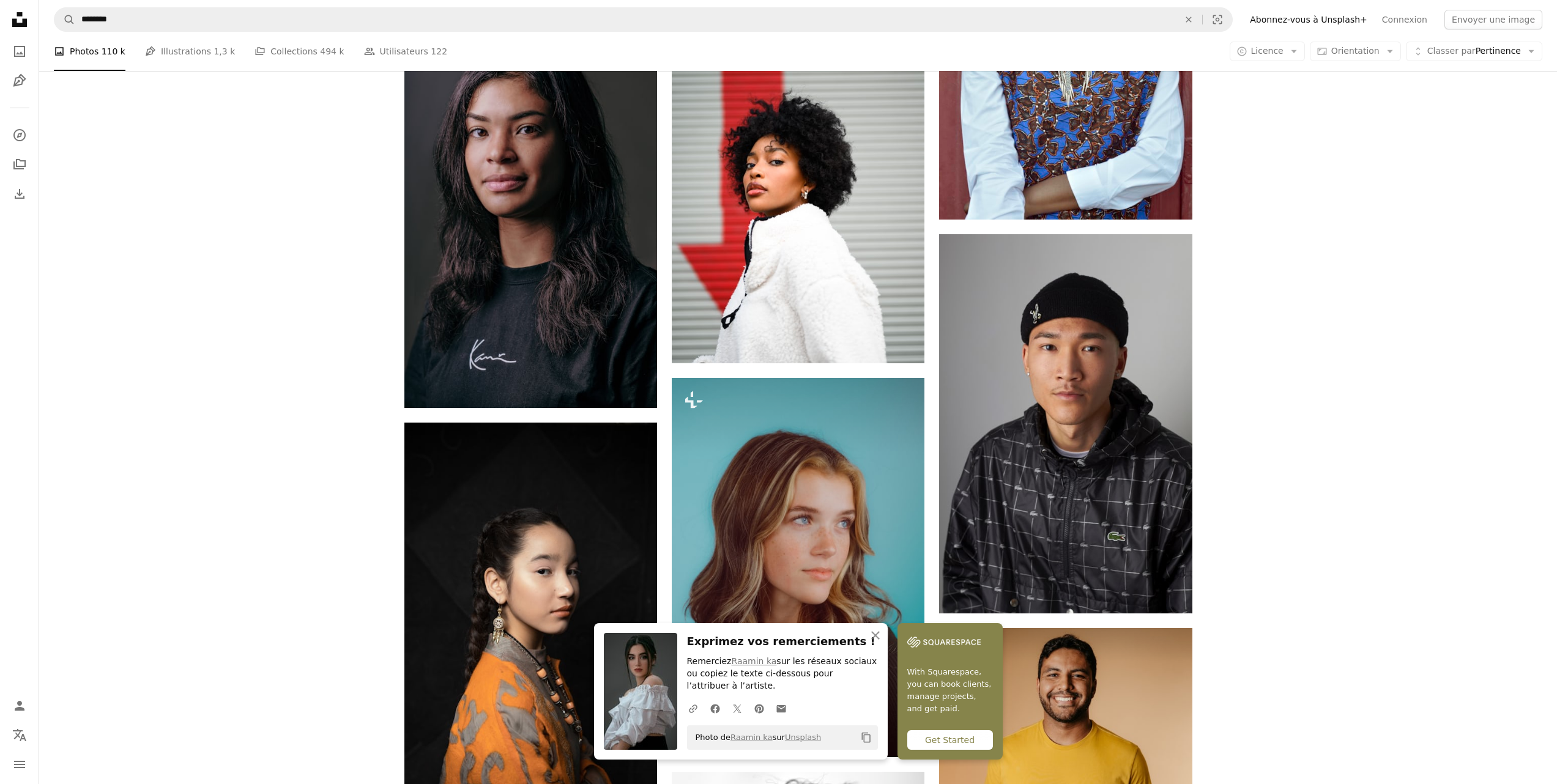
scroll to position [10645, 0]
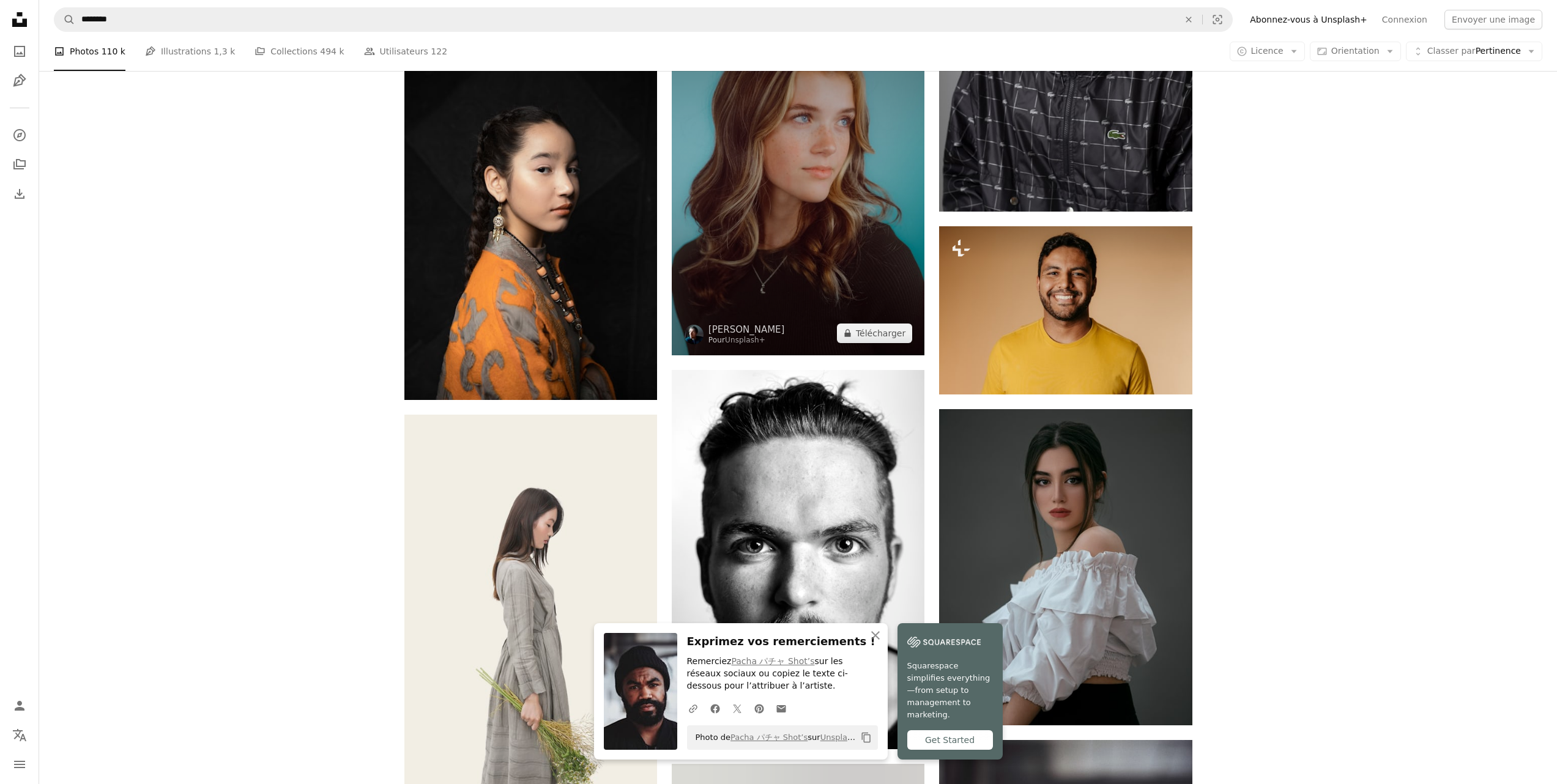
scroll to position [11014, 0]
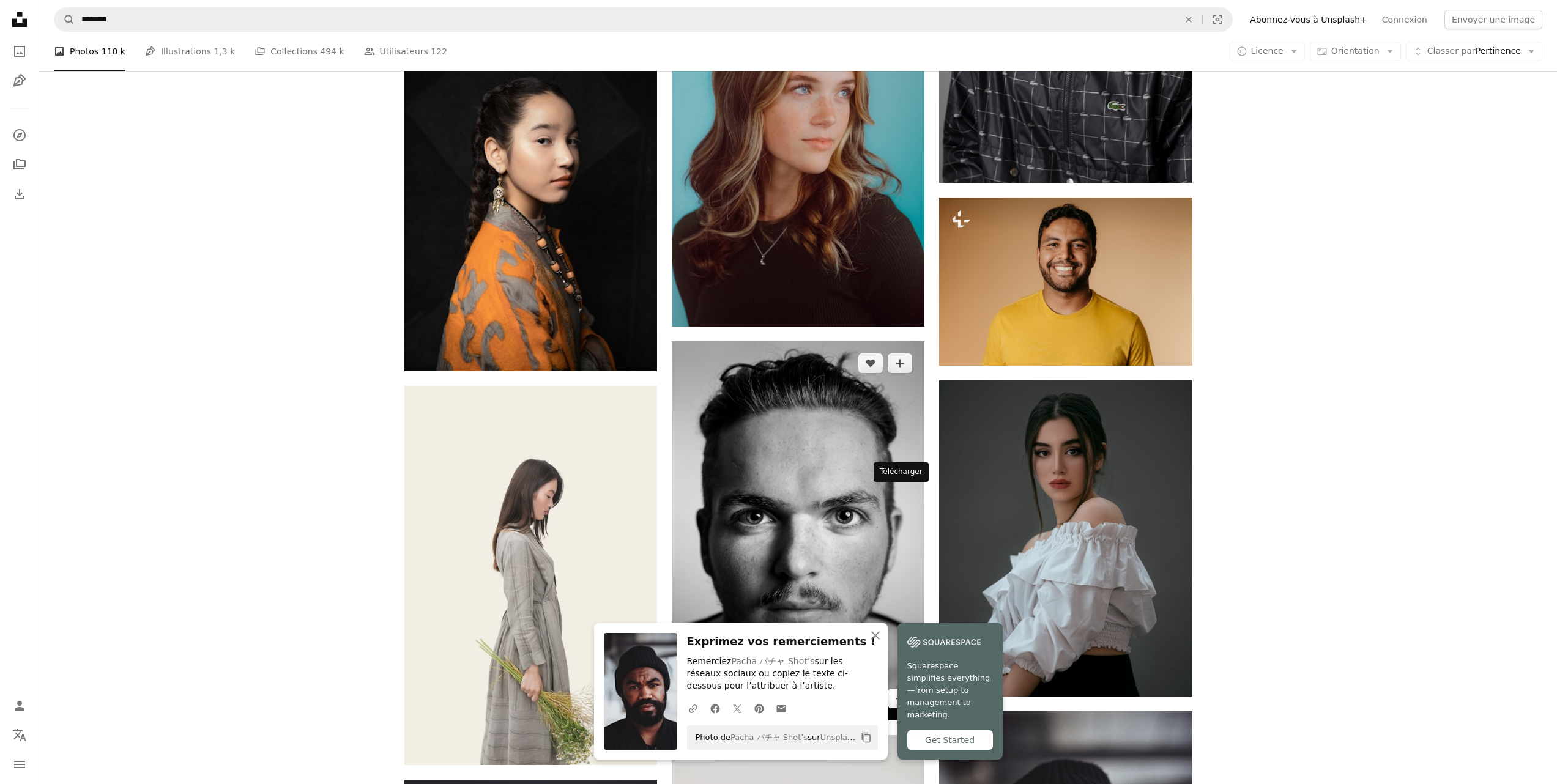
click at [900, 694] on icon "Télécharger" at bounding box center [901, 698] width 8 height 8
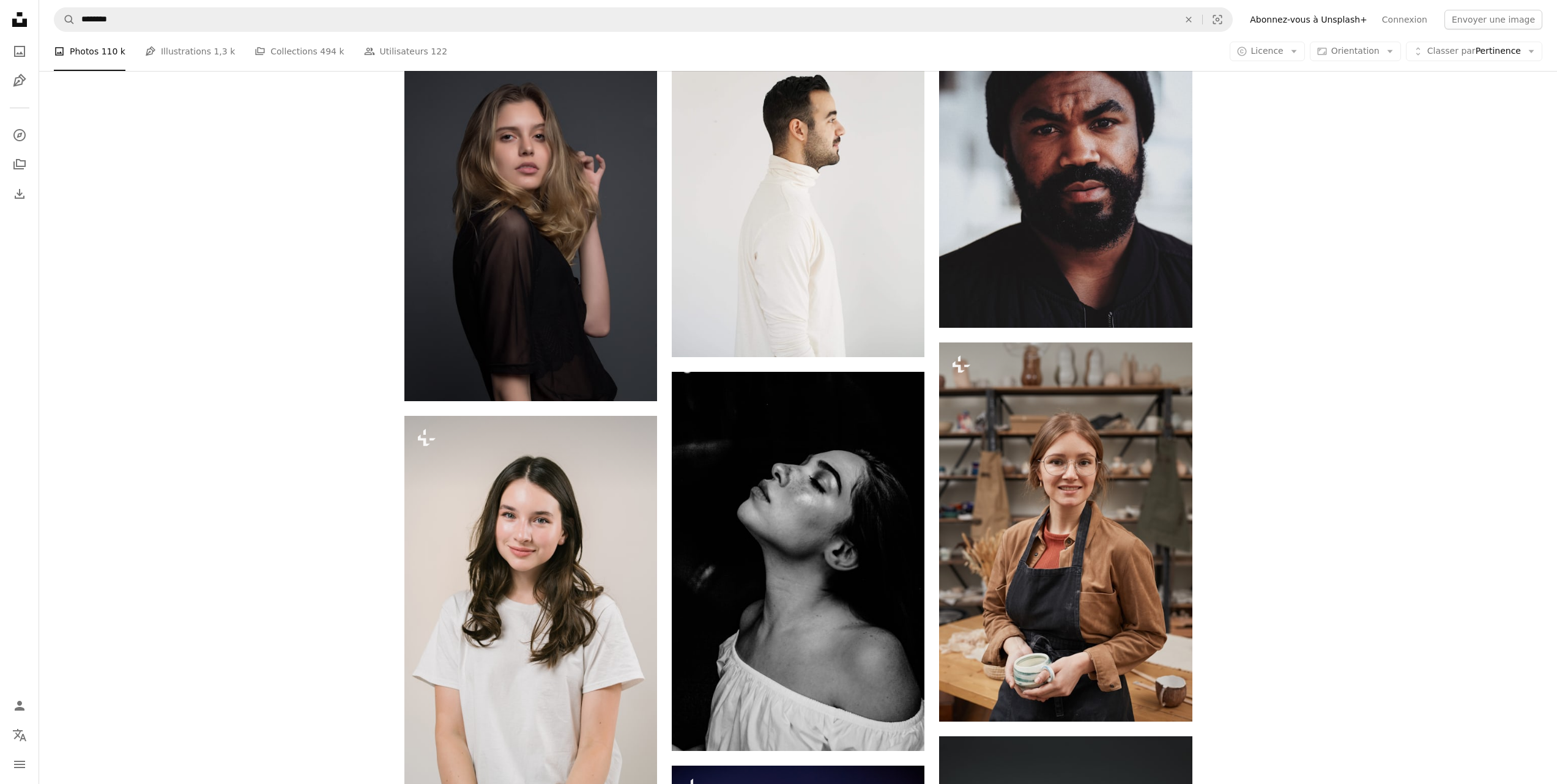
scroll to position [11775, 0]
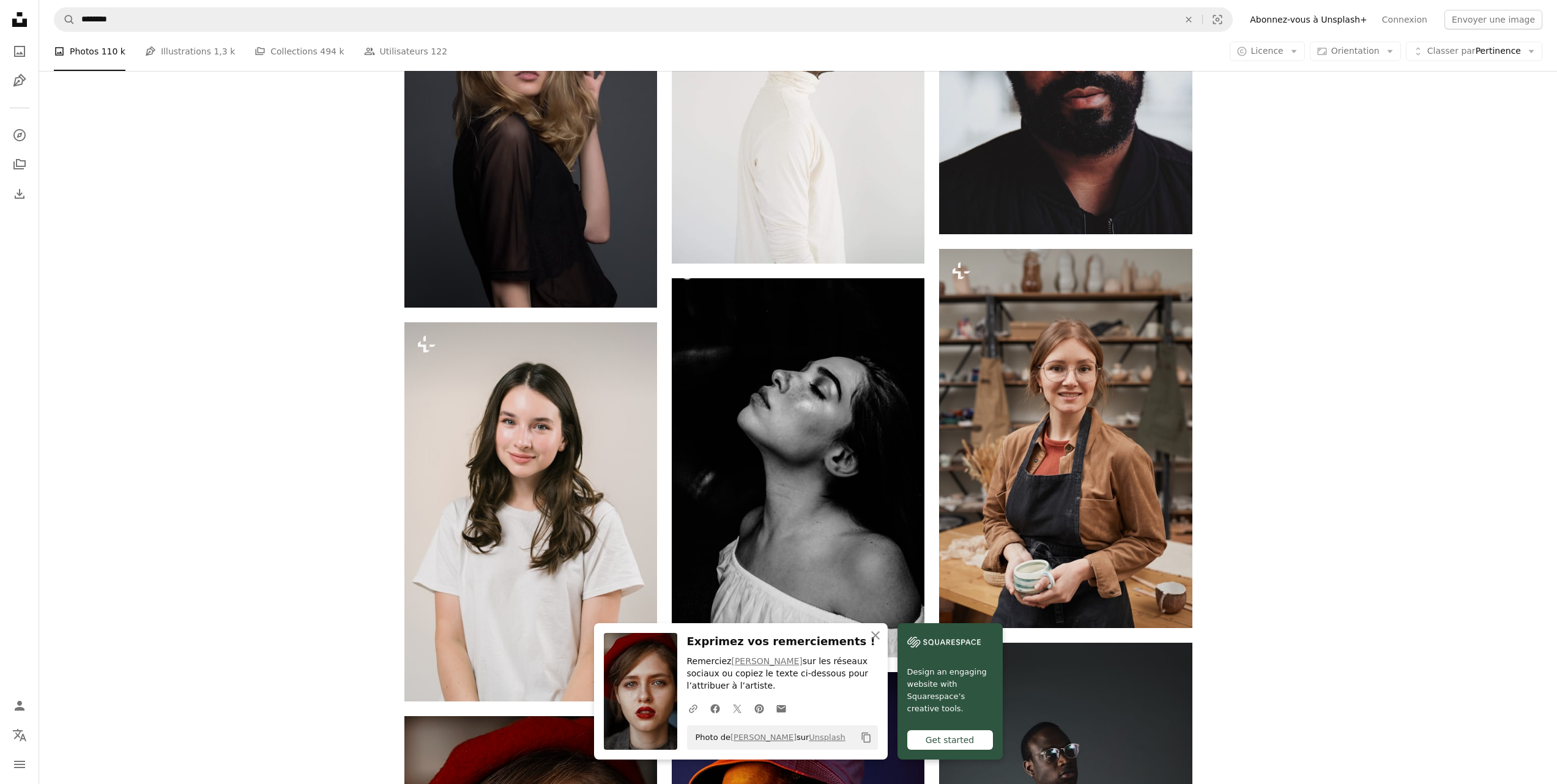
scroll to position [11861, 0]
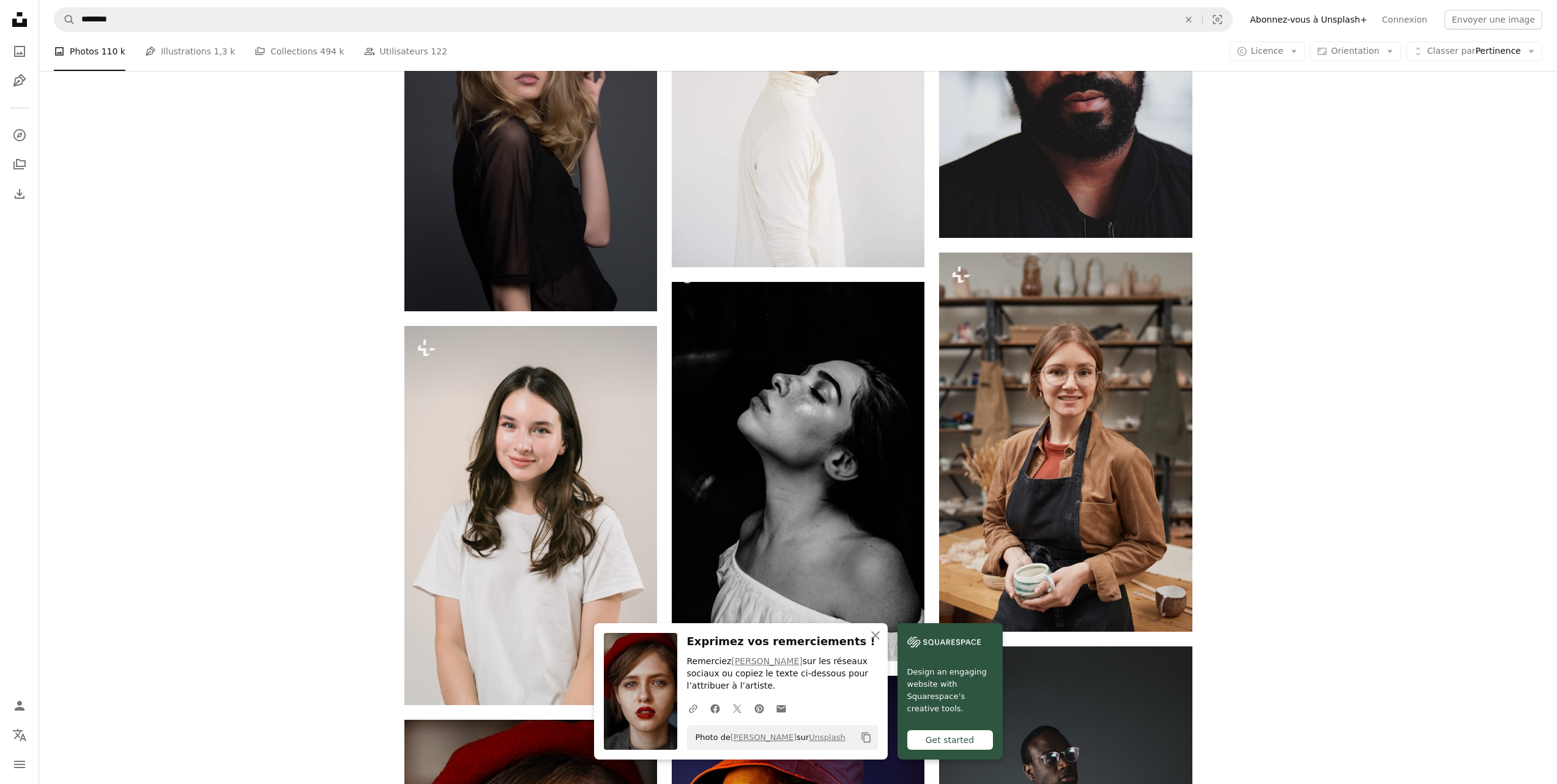
drag, startPoint x: 1170, startPoint y: 514, endPoint x: 1163, endPoint y: 513, distance: 7.1
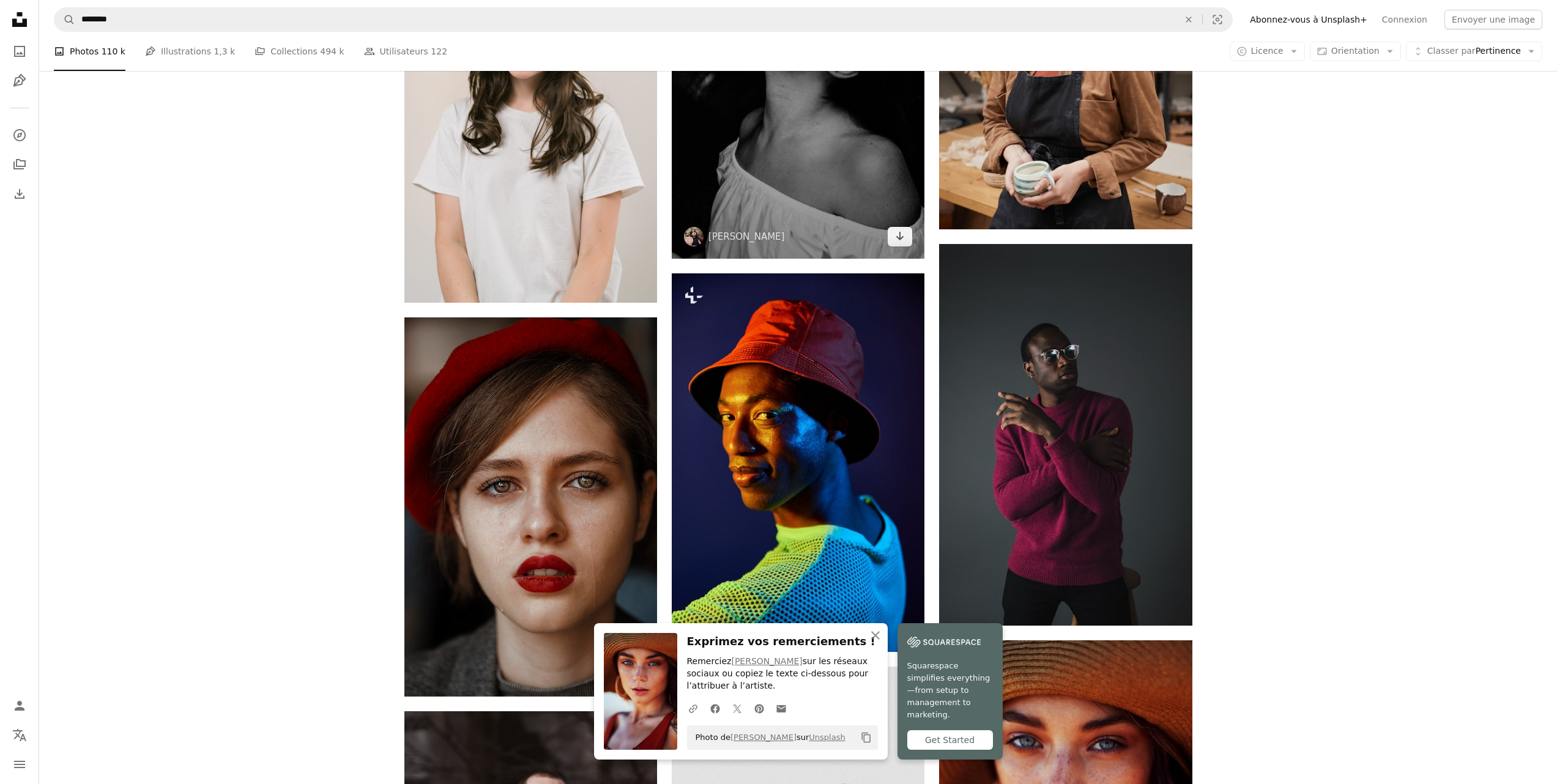
scroll to position [12341, 0]
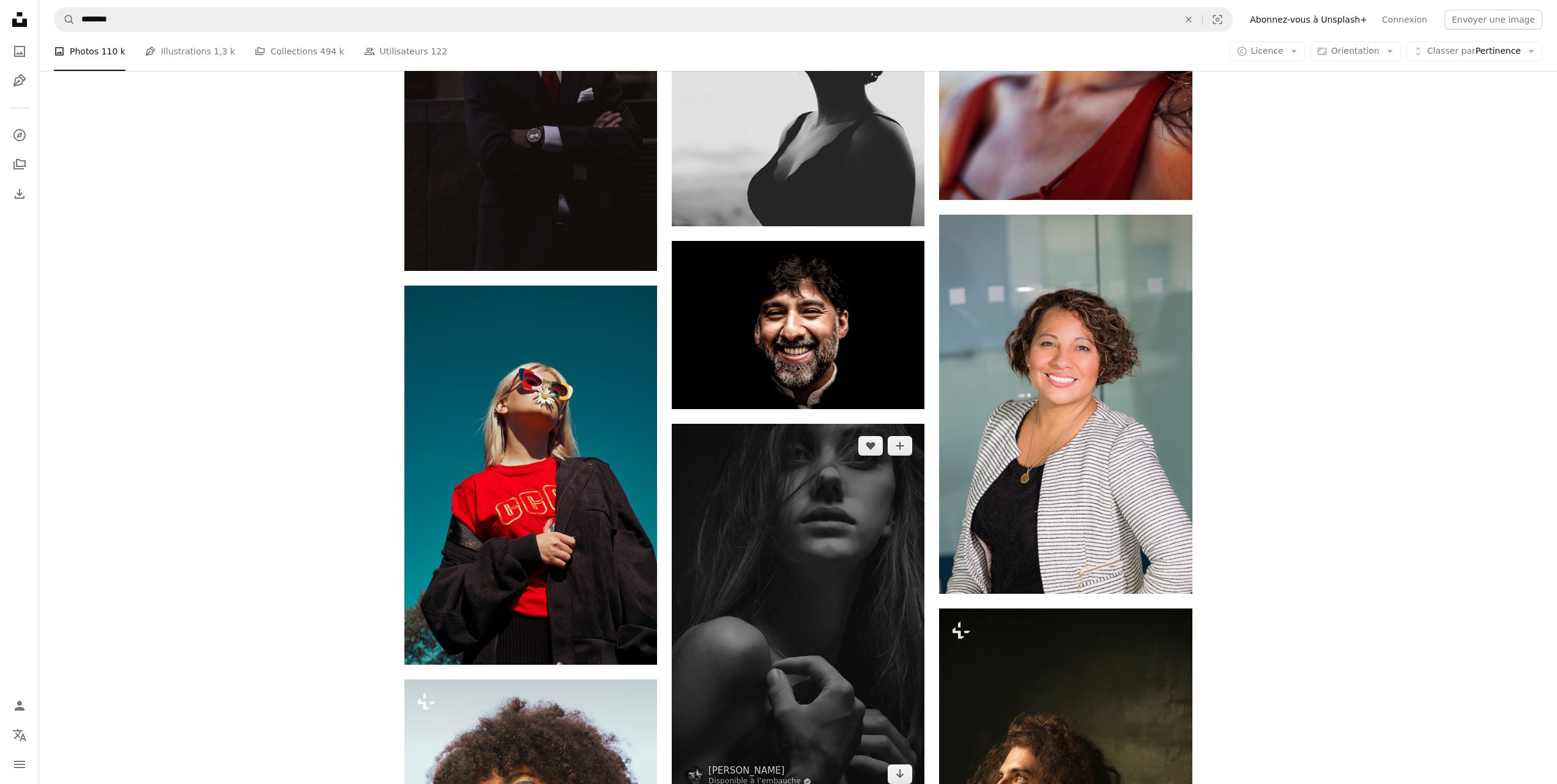
scroll to position [13084, 0]
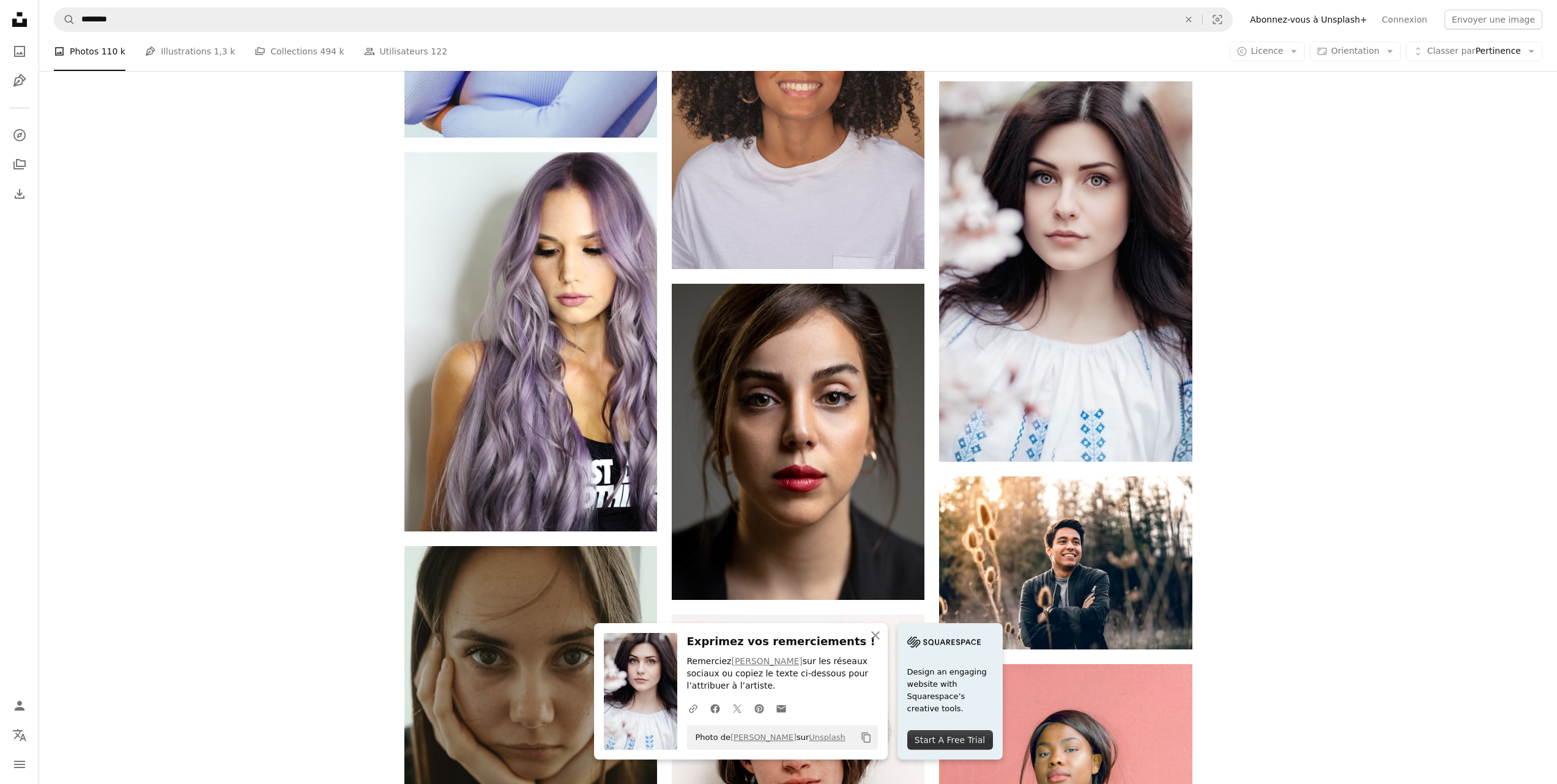
scroll to position [14117, 0]
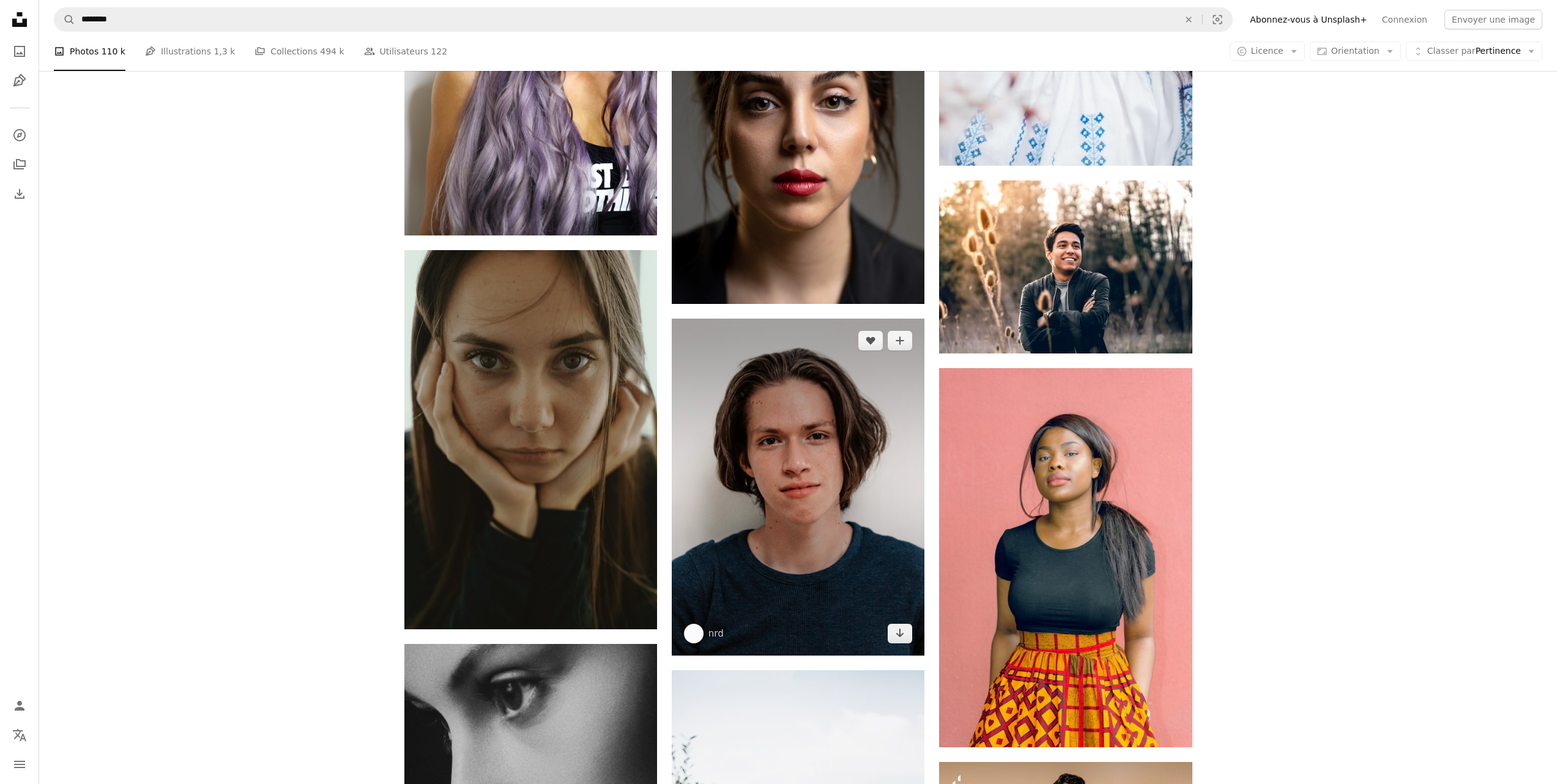
scroll to position [14238, 0]
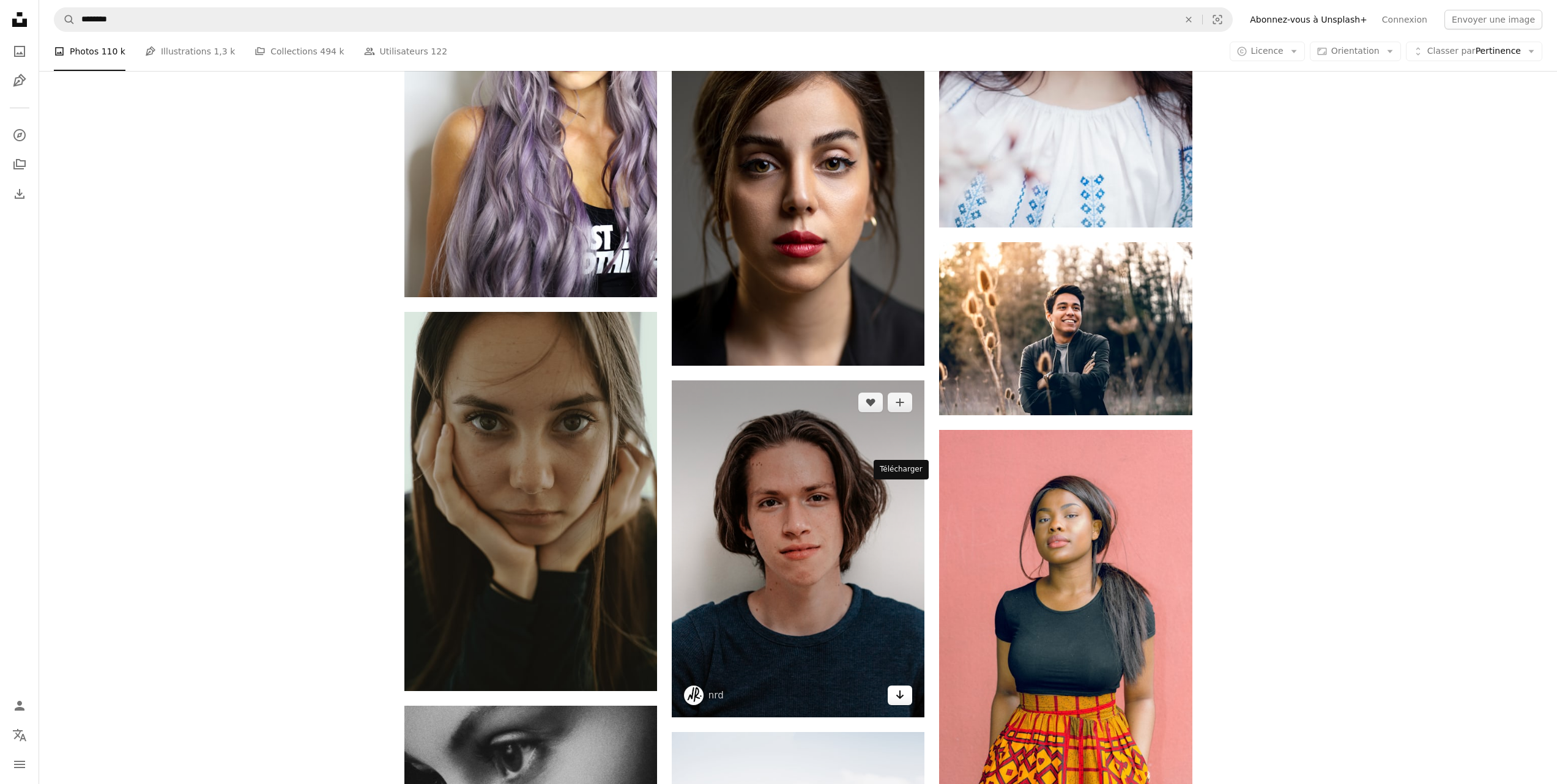
click at [902, 688] on icon "Arrow pointing down" at bounding box center [900, 695] width 10 height 15
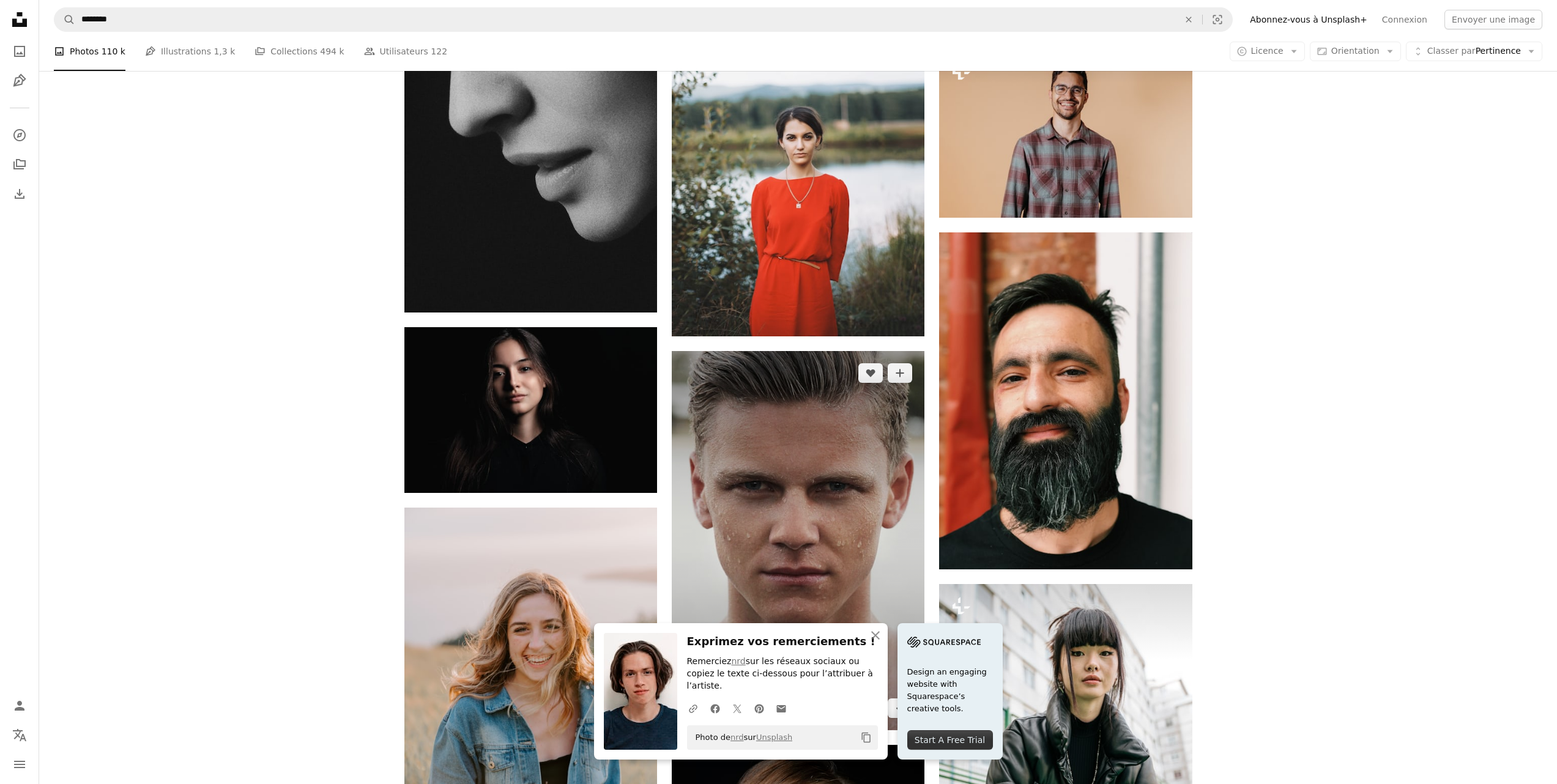
scroll to position [15013, 0]
click at [900, 699] on icon "Arrow pointing down" at bounding box center [900, 707] width 10 height 15
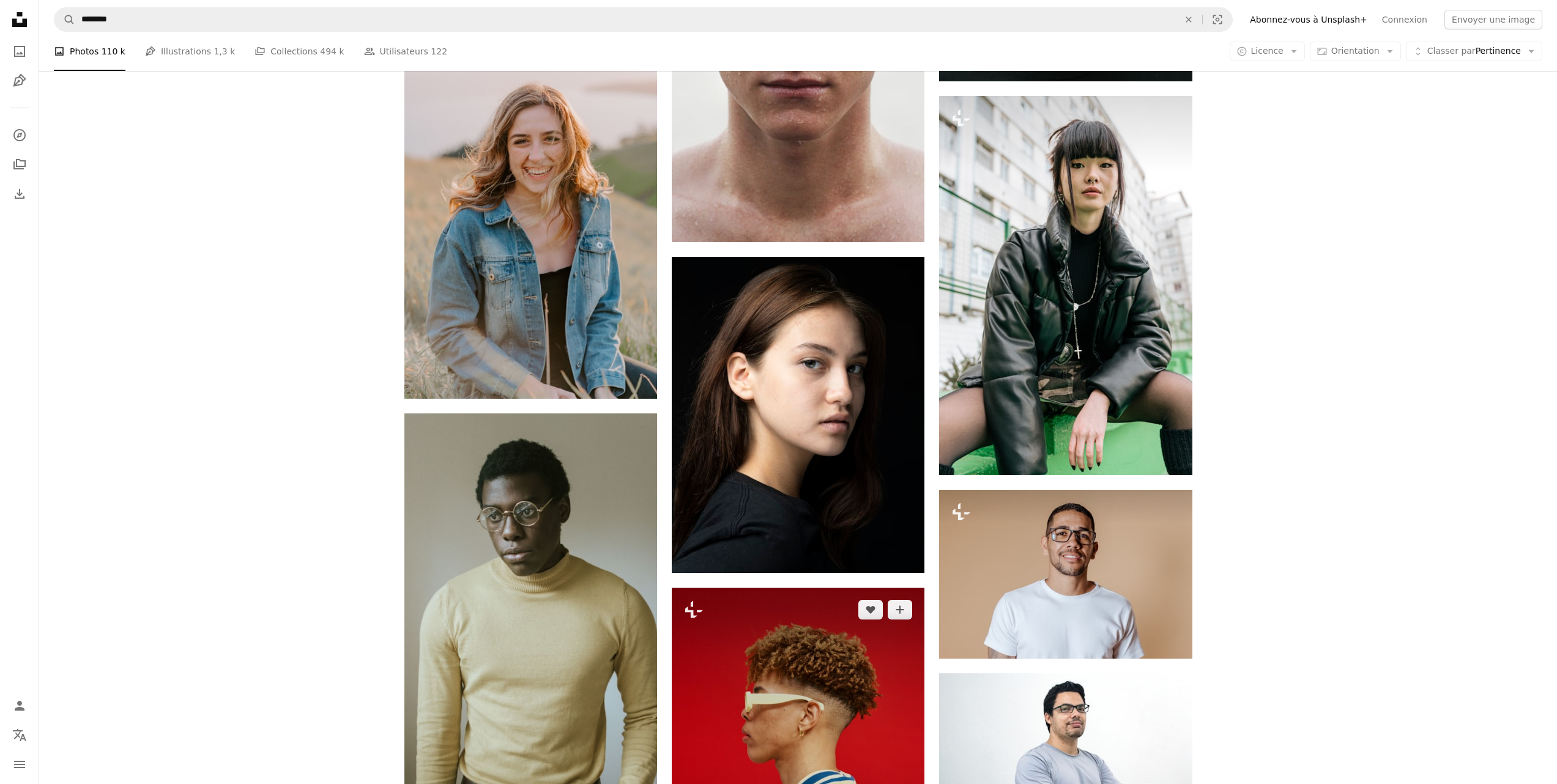
scroll to position [15669, 0]
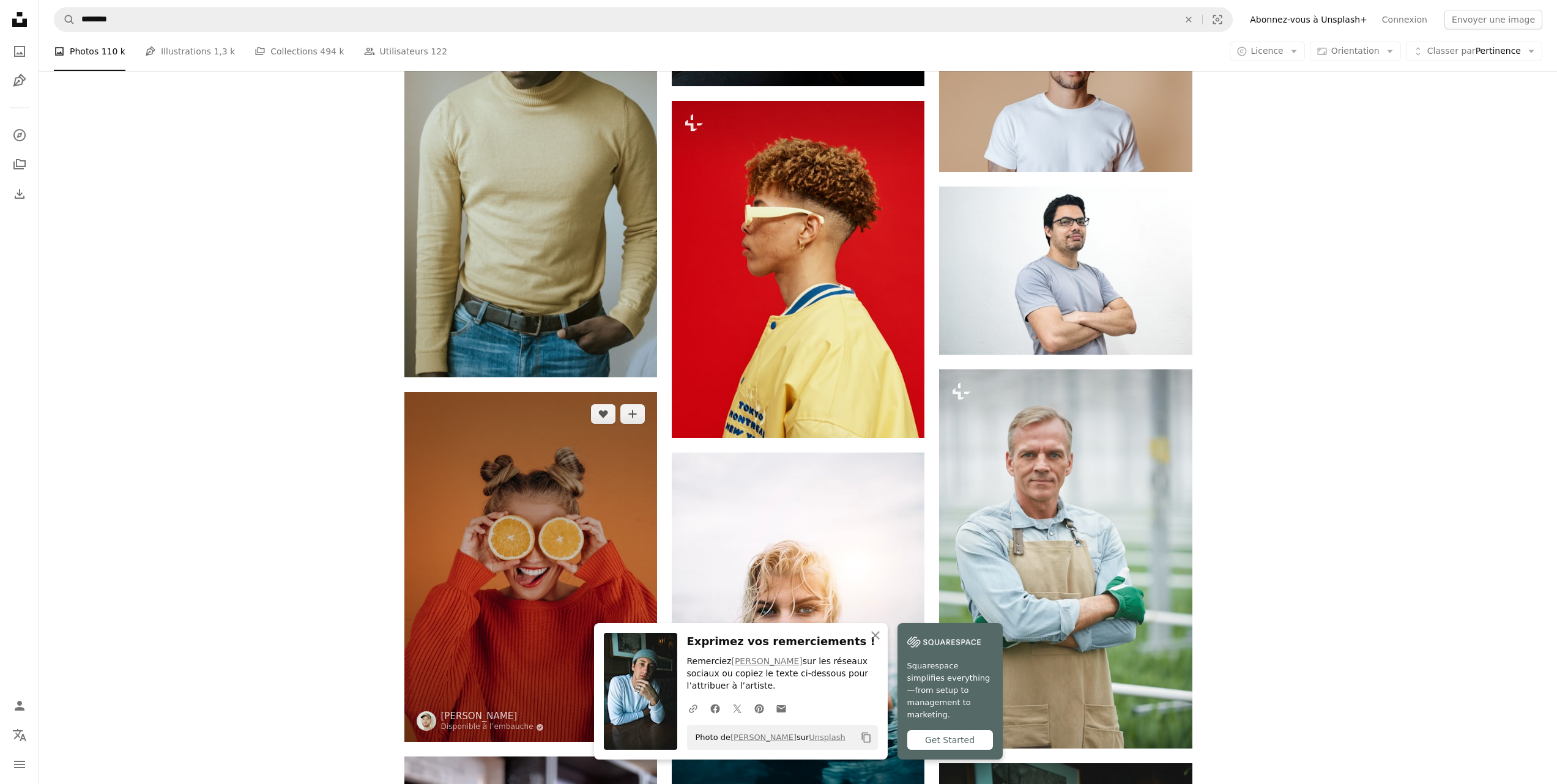
scroll to position [16146, 0]
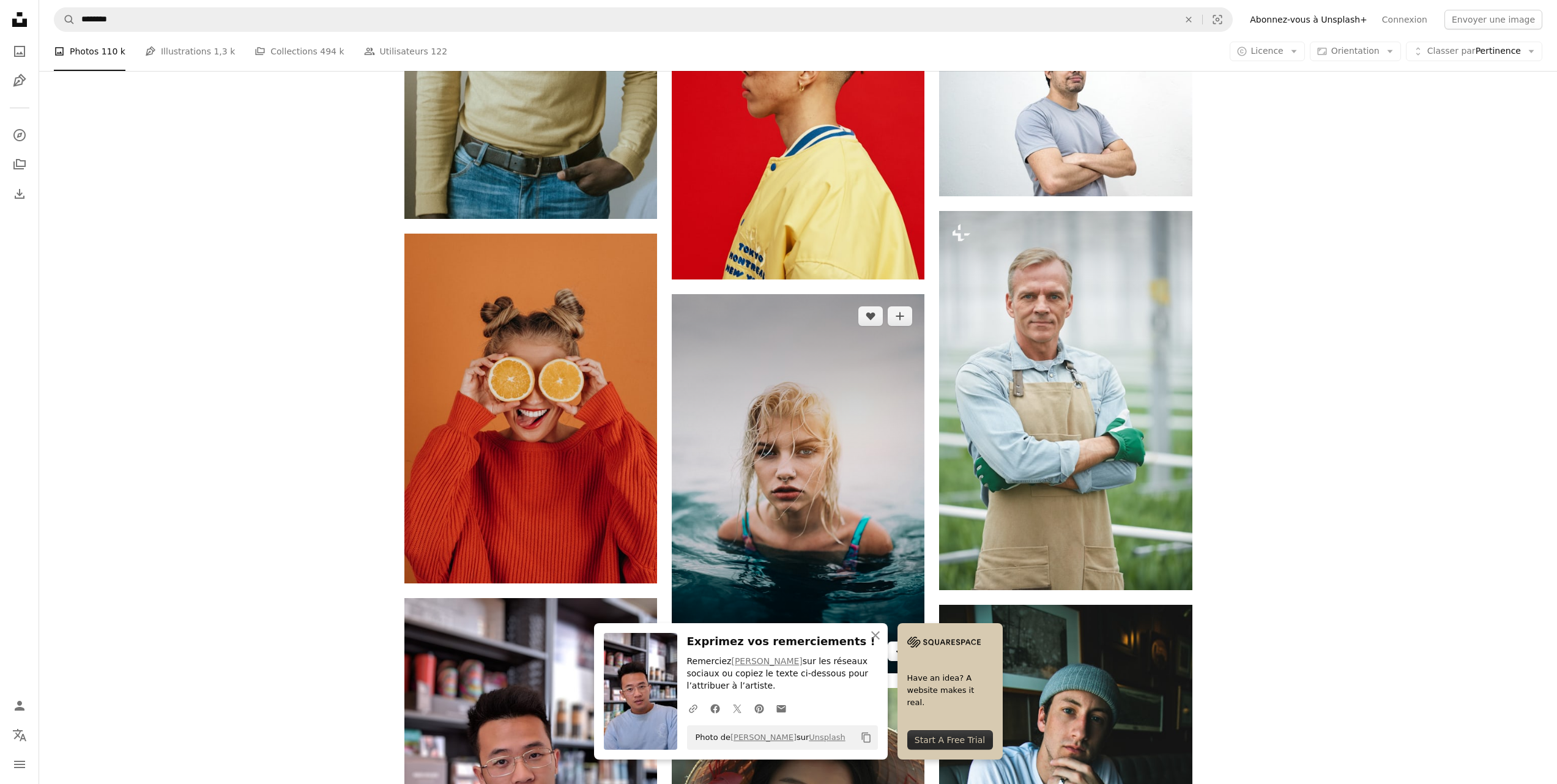
click at [899, 643] on icon "Arrow pointing down" at bounding box center [900, 651] width 10 height 15
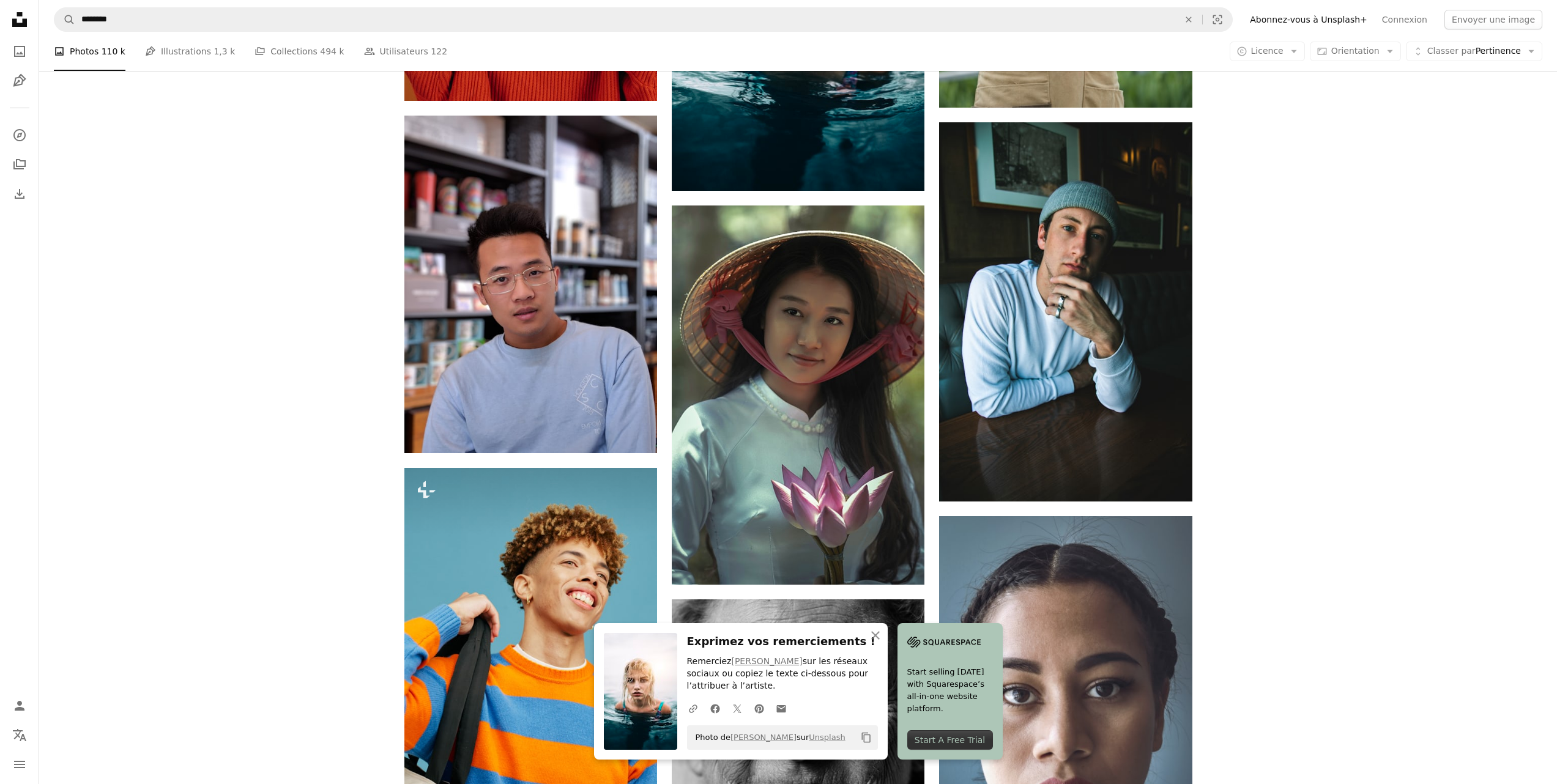
scroll to position [16774, 0]
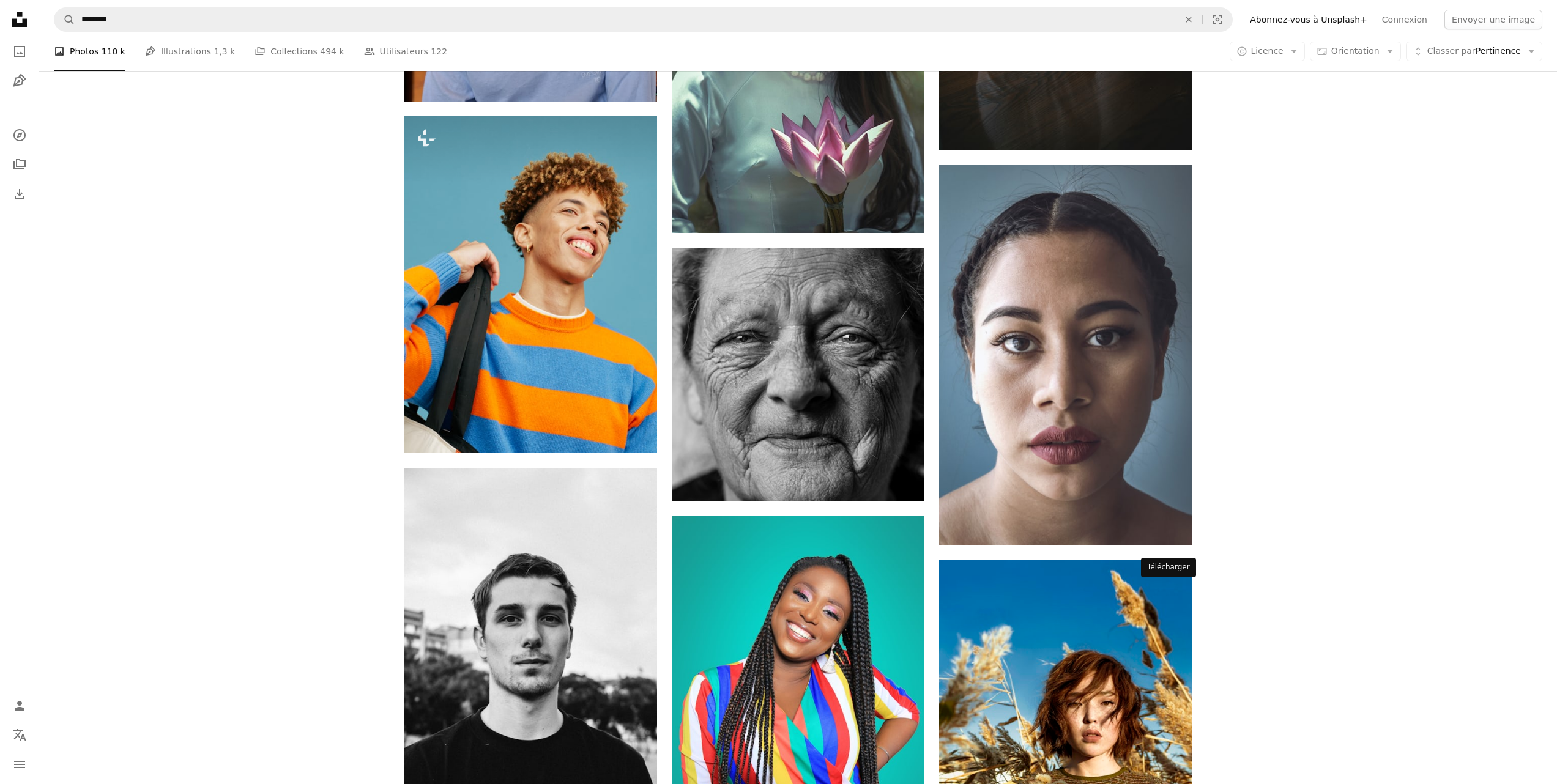
scroll to position [16976, 0]
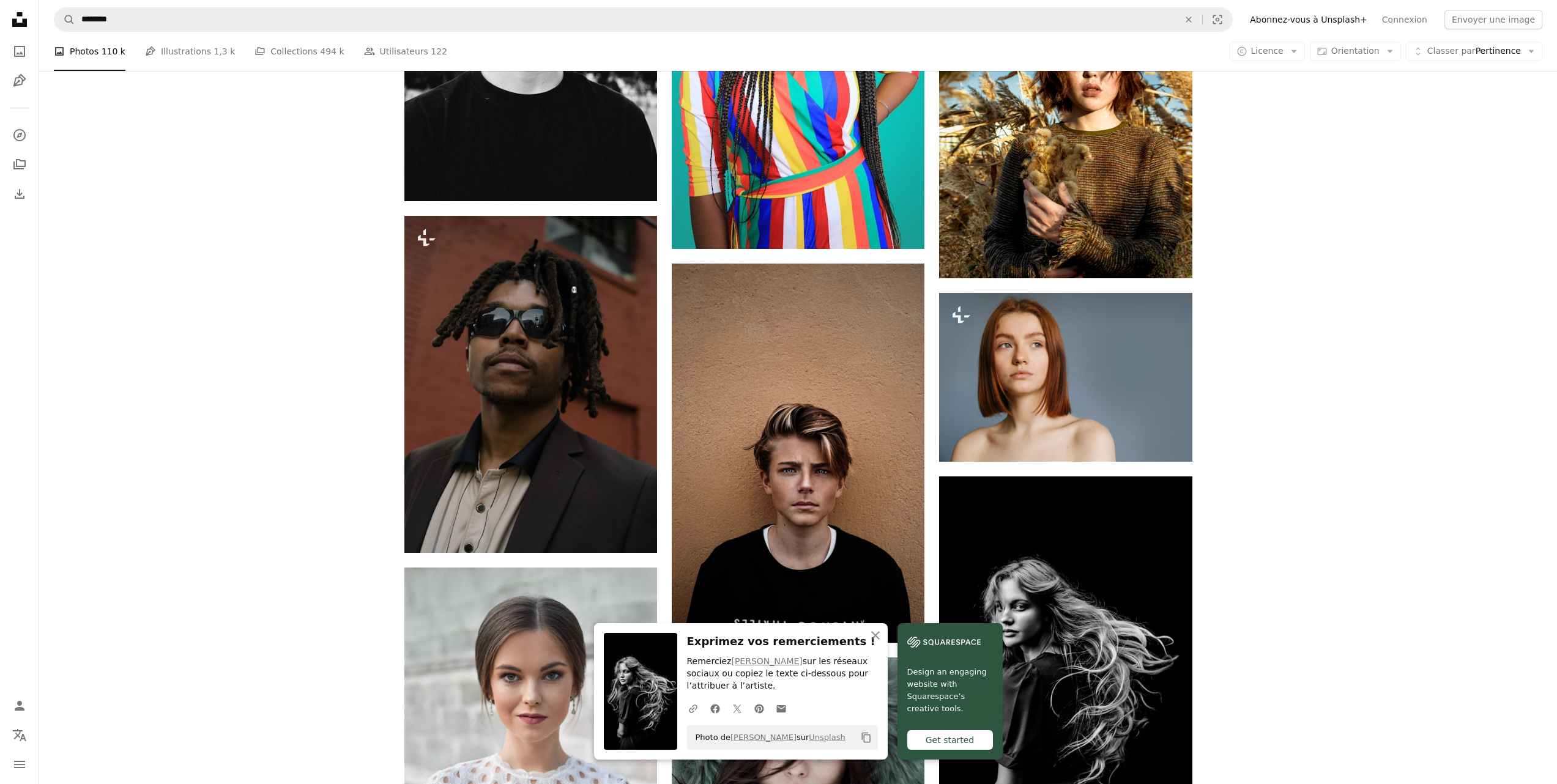
scroll to position [17639, 0]
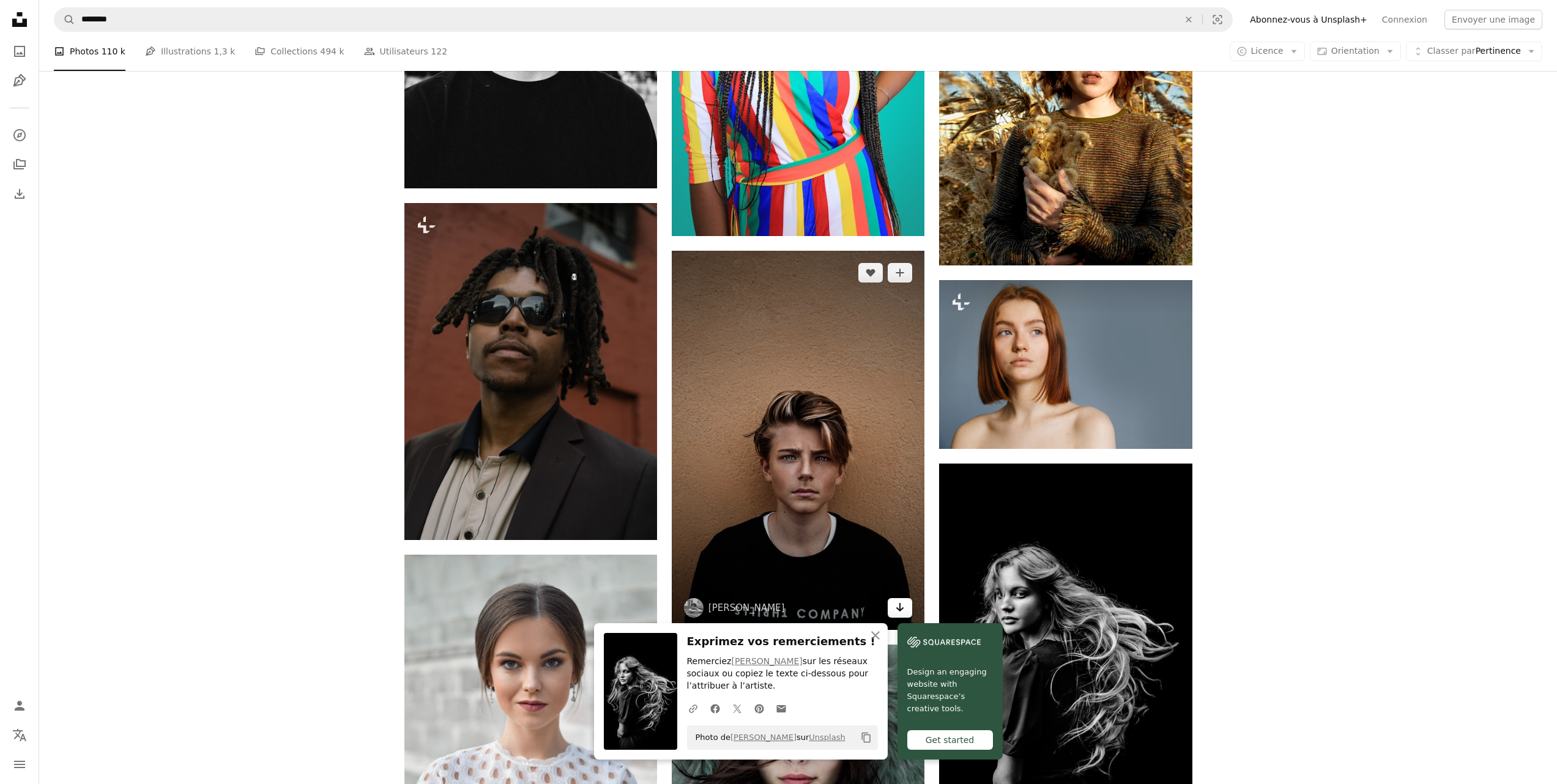
click at [901, 600] on icon "Arrow pointing down" at bounding box center [900, 607] width 10 height 15
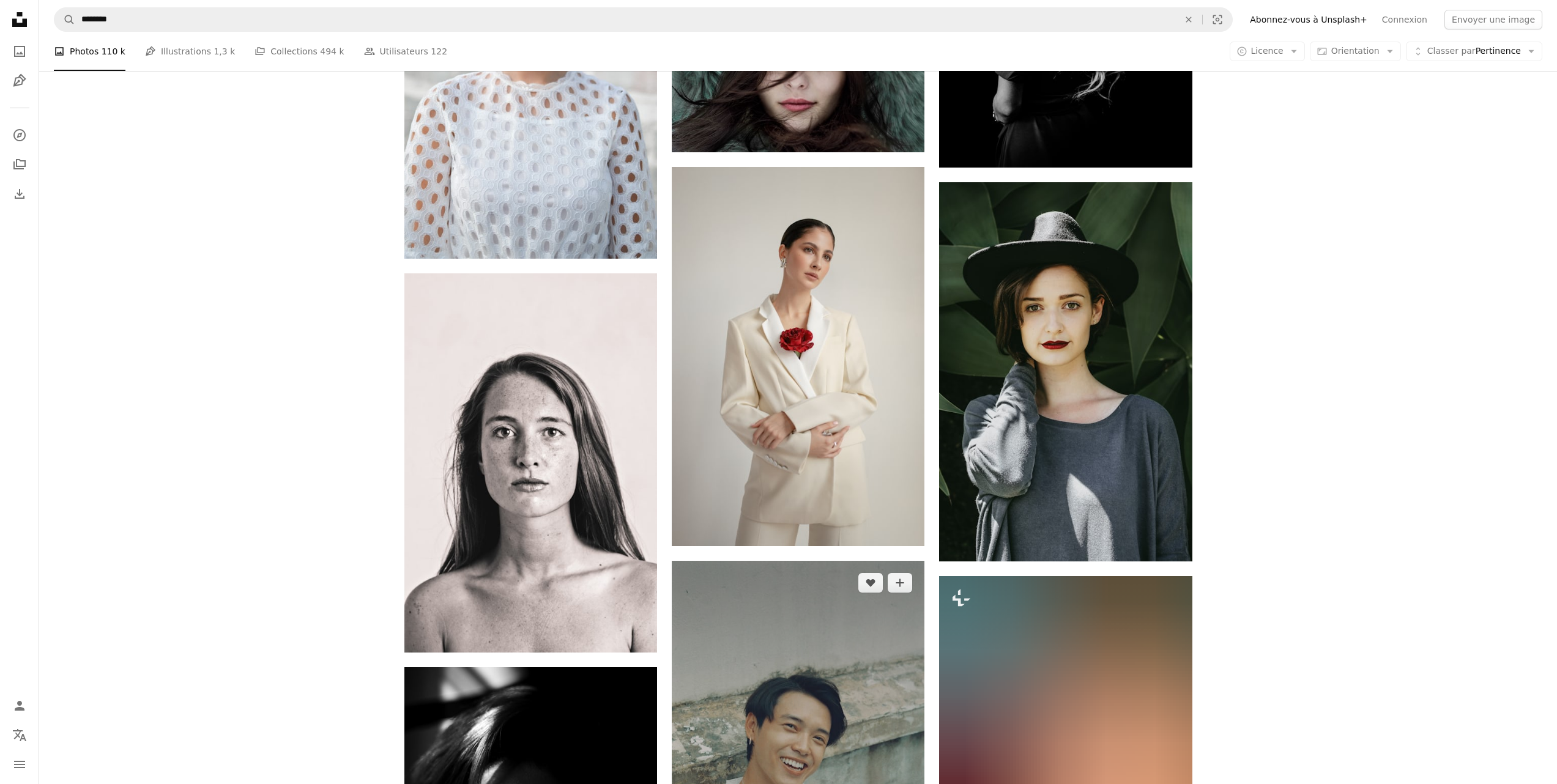
scroll to position [18342, 0]
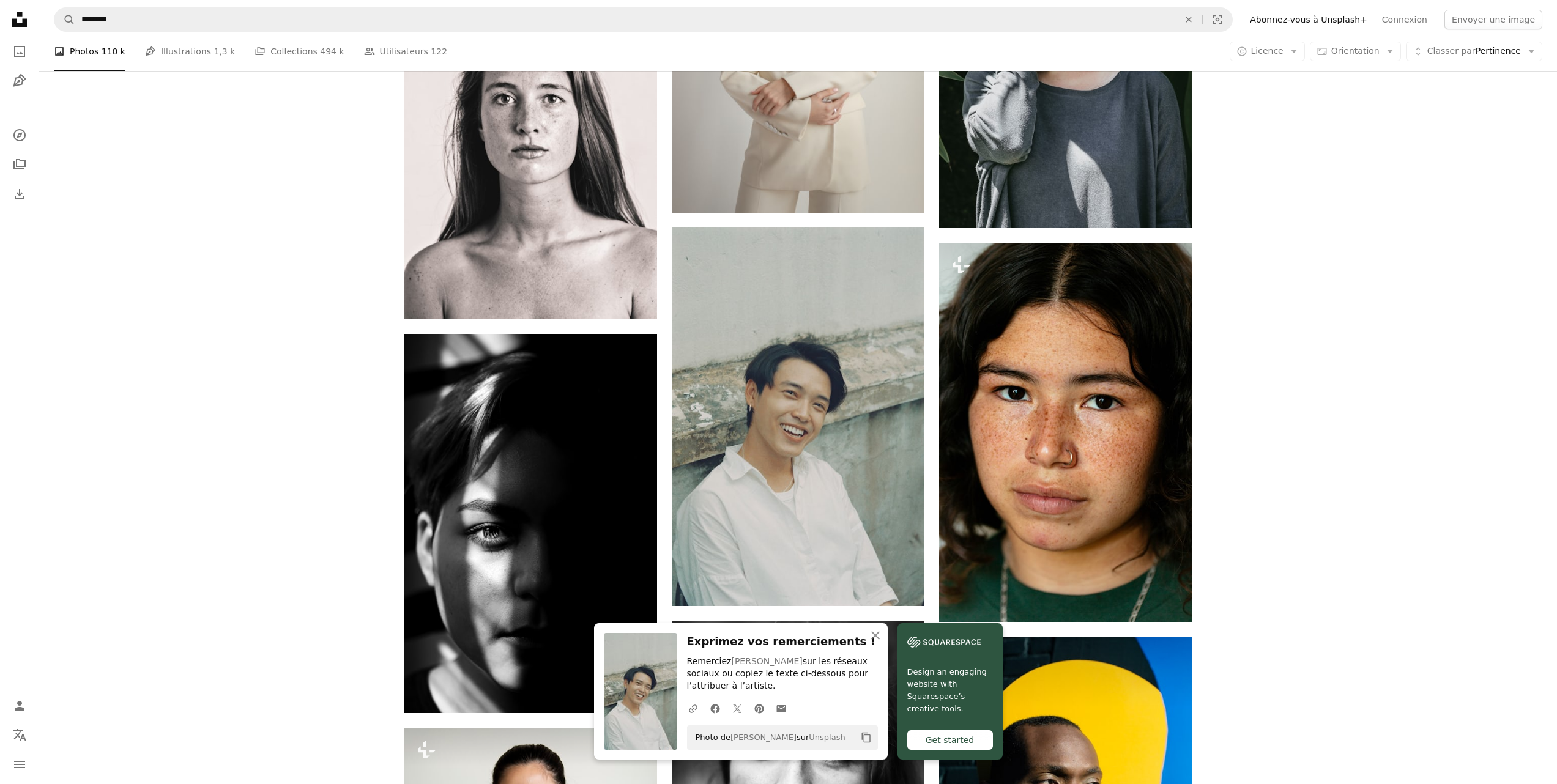
scroll to position [18674, 0]
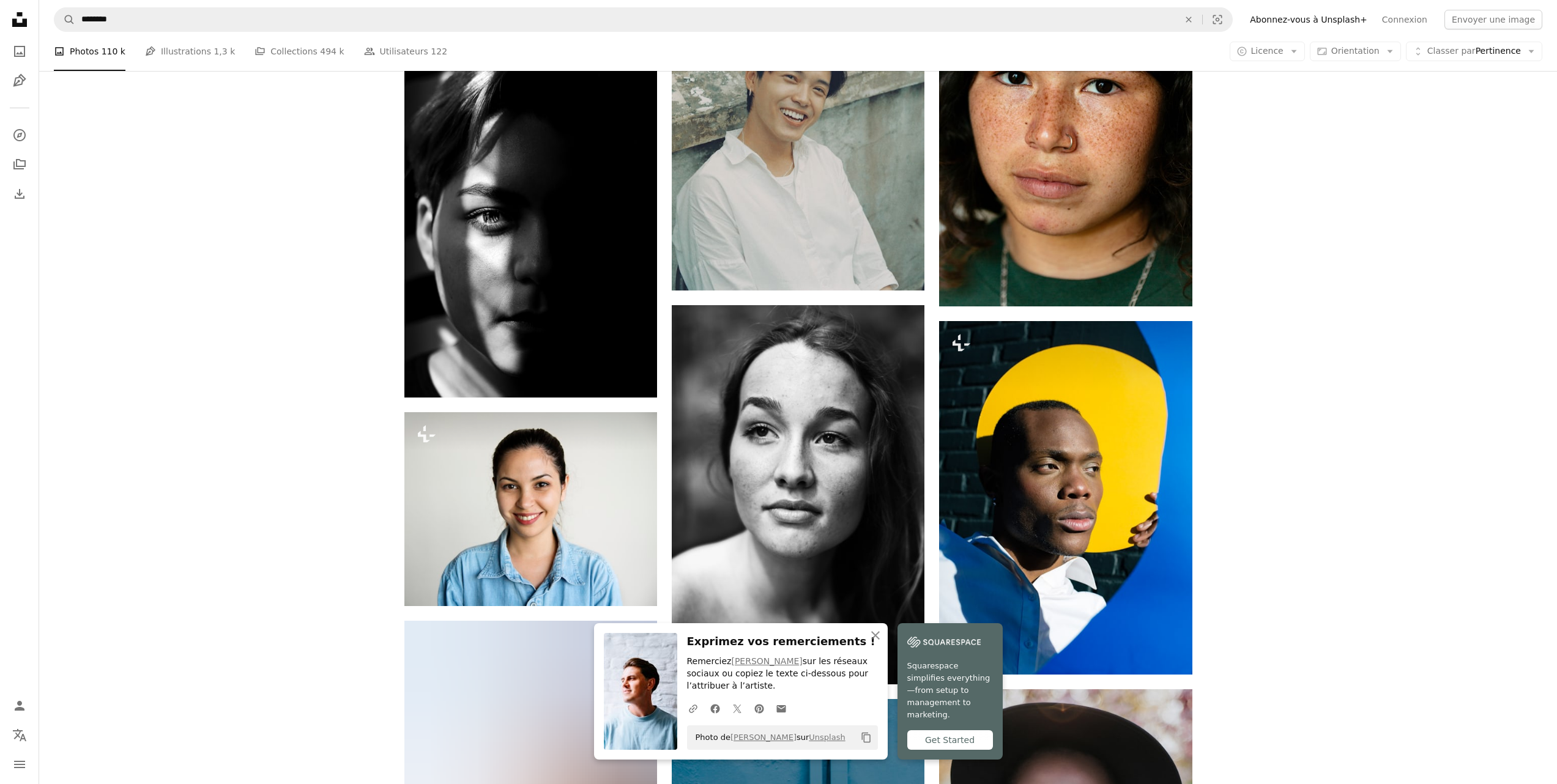
scroll to position [19053, 0]
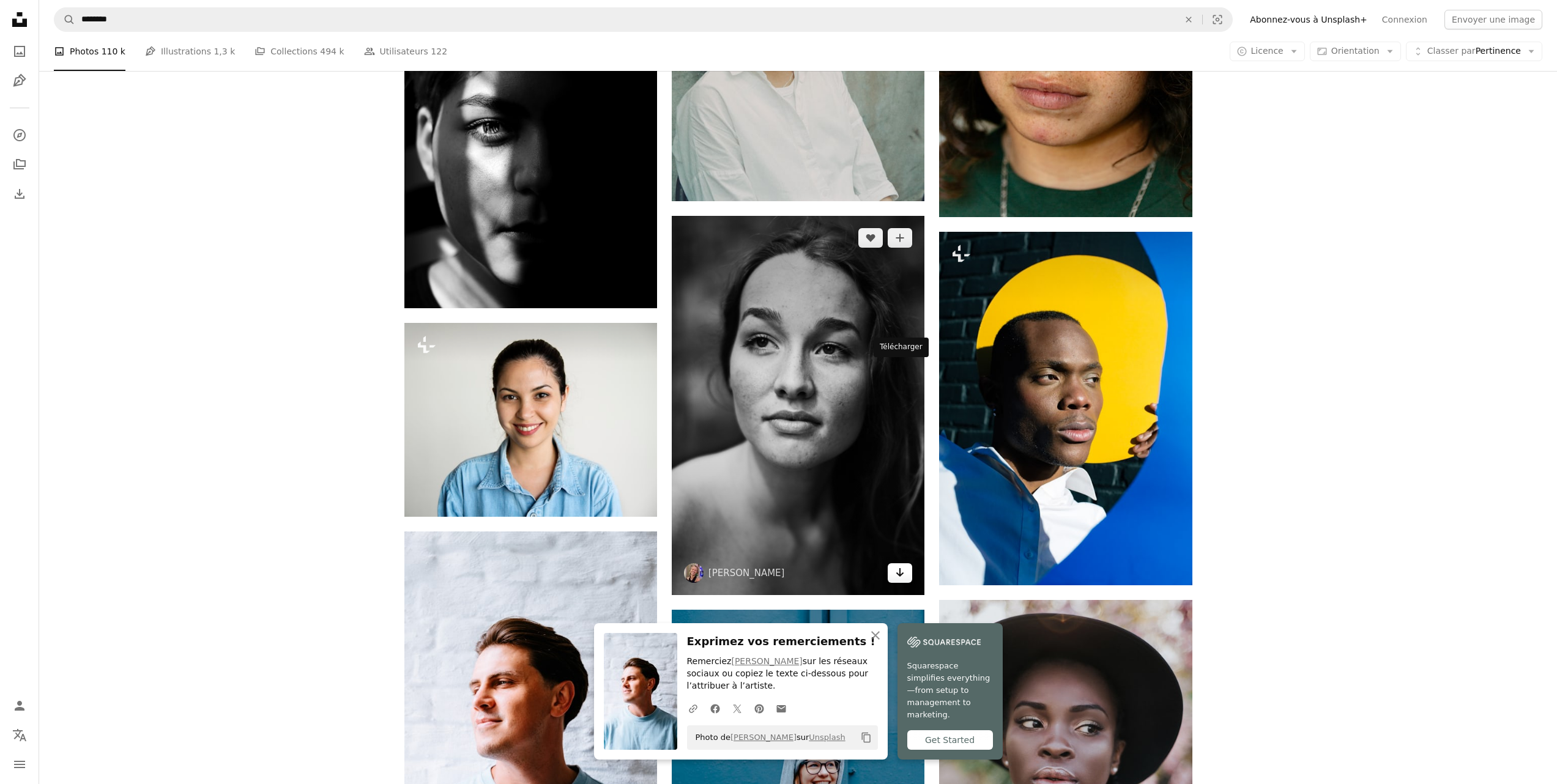
click at [897, 565] on icon "Arrow pointing down" at bounding box center [900, 572] width 10 height 15
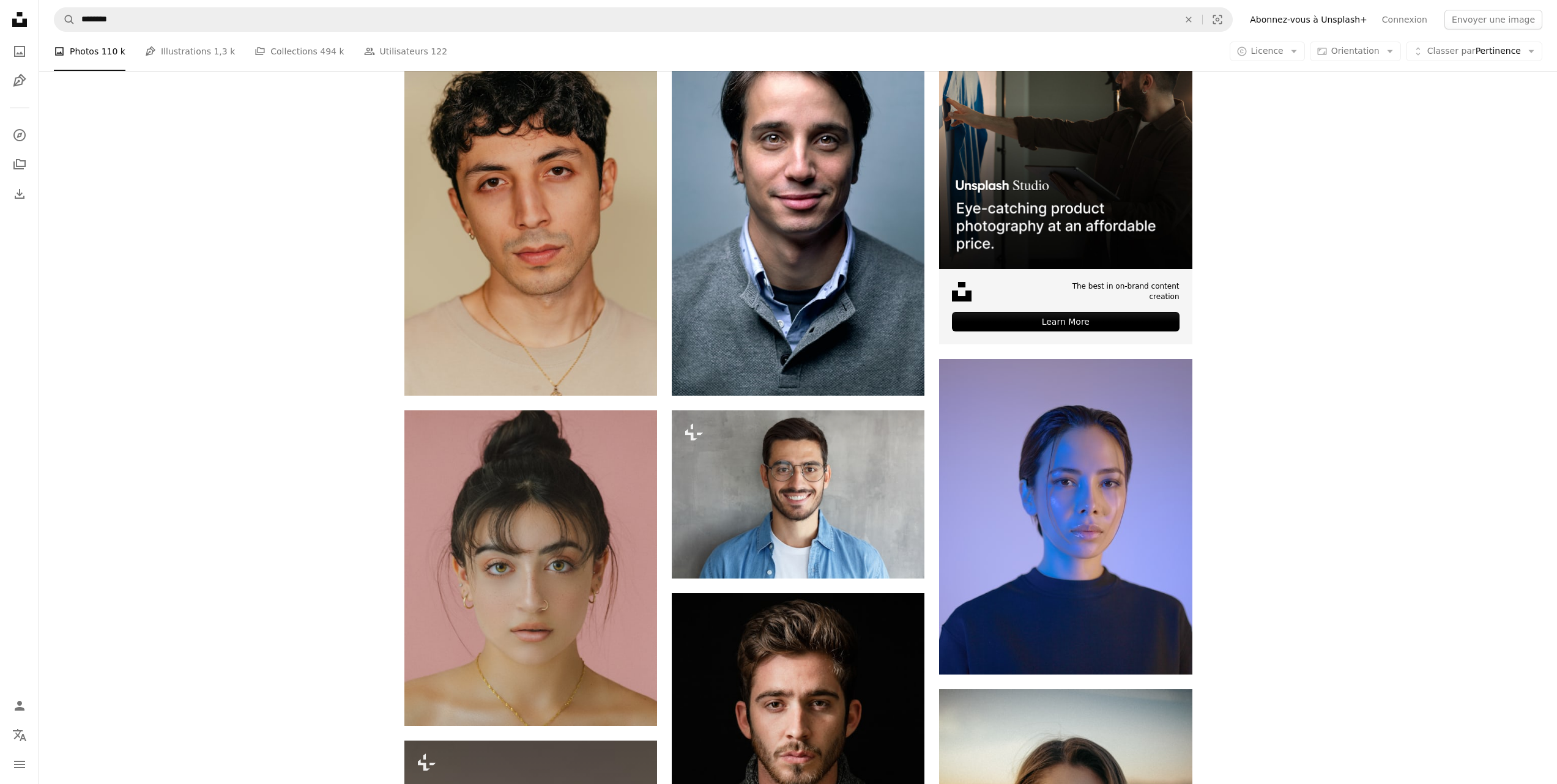
scroll to position [0, 0]
